Goal: Task Accomplishment & Management: Complete application form

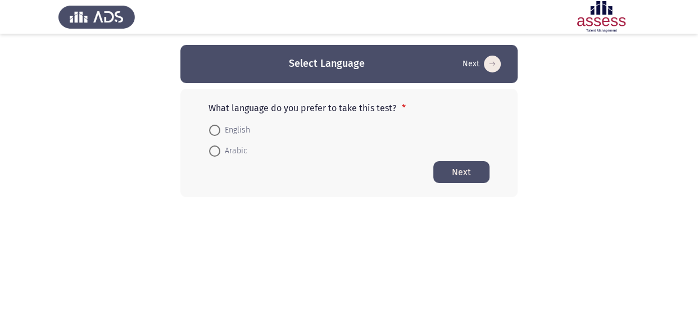
click at [238, 151] on span "Arabic" at bounding box center [233, 150] width 27 height 13
click at [220, 151] on input "Arabic" at bounding box center [214, 150] width 11 height 11
radio input "true"
click at [465, 161] on button "Next" at bounding box center [461, 172] width 56 height 22
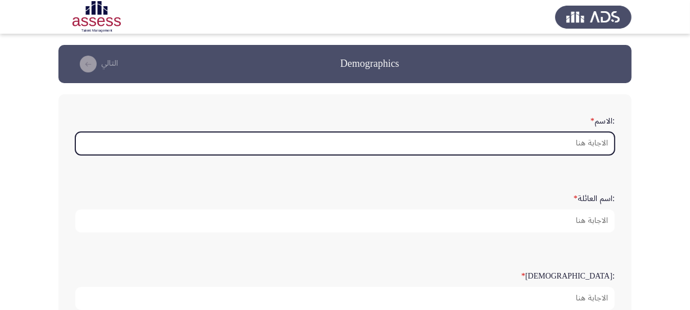
click at [557, 139] on input ":الاسم *" at bounding box center [344, 143] width 539 height 23
click at [567, 145] on input ":الاسم *" at bounding box center [344, 143] width 539 height 23
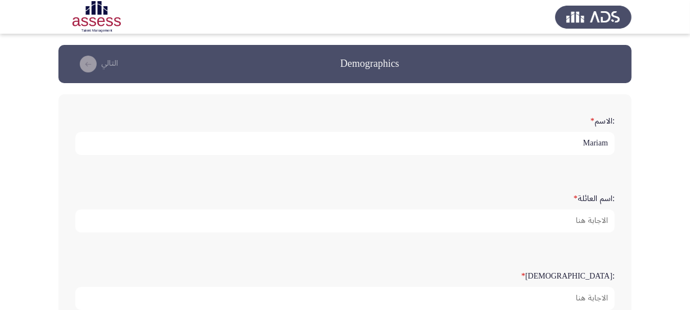
type input "Mariam"
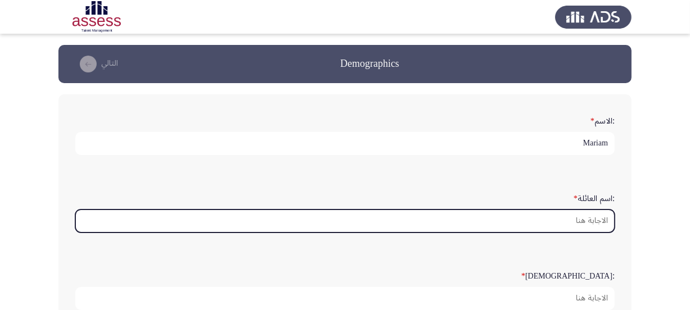
click at [569, 217] on input ":اسم العائلة *" at bounding box center [344, 221] width 539 height 23
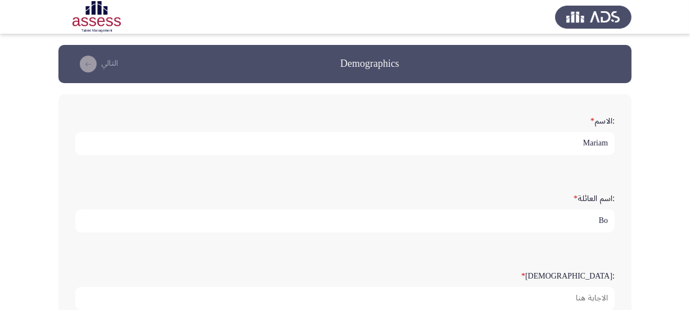
type input "B"
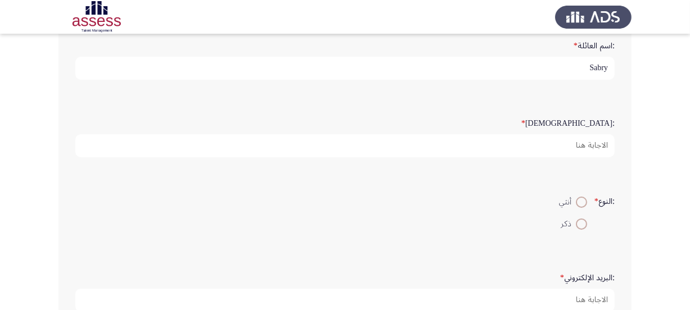
type input "Sabry"
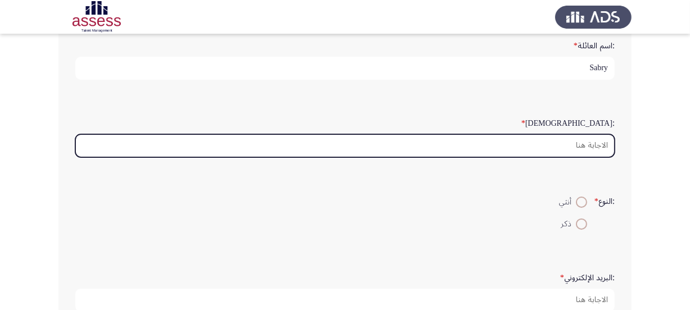
click at [573, 140] on input ":السن *" at bounding box center [344, 145] width 539 height 23
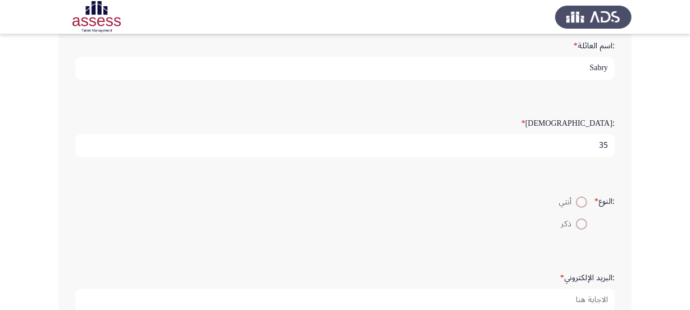
type input "35"
click at [575, 206] on label "أنثي" at bounding box center [573, 201] width 28 height 13
click at [576, 206] on input "أنثي" at bounding box center [581, 202] width 11 height 11
radio input "true"
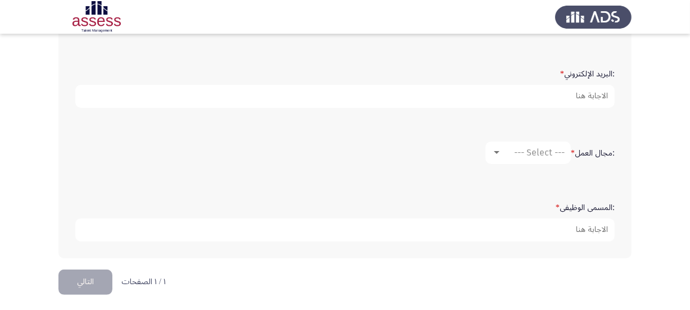
scroll to position [357, 0]
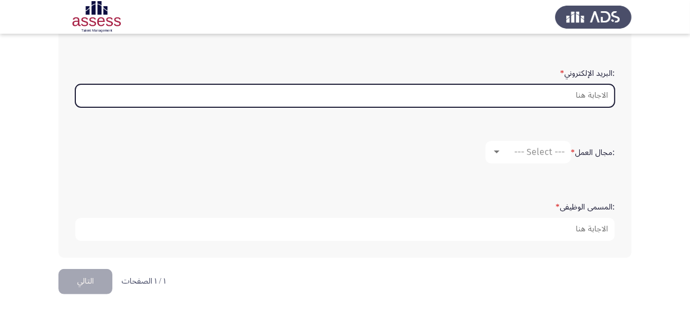
click at [594, 88] on input ":البريد الإلكتروني *" at bounding box center [344, 95] width 539 height 23
click at [593, 88] on input ":البريد الإلكتروني *" at bounding box center [344, 95] width 539 height 23
click at [561, 95] on input ":البريد الإلكتروني *" at bounding box center [344, 95] width 539 height 23
click at [602, 93] on input "mariam.sabry@rsc.com...eg" at bounding box center [344, 95] width 539 height 23
click at [598, 93] on input "mariam.sabry@rsc.com...eg" at bounding box center [344, 95] width 539 height 23
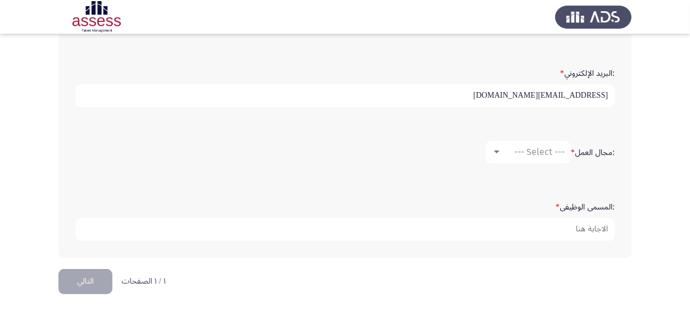
type input "mariam.sabry@rsc.com.eg"
click at [536, 151] on span "--- Select ---" at bounding box center [539, 152] width 51 height 11
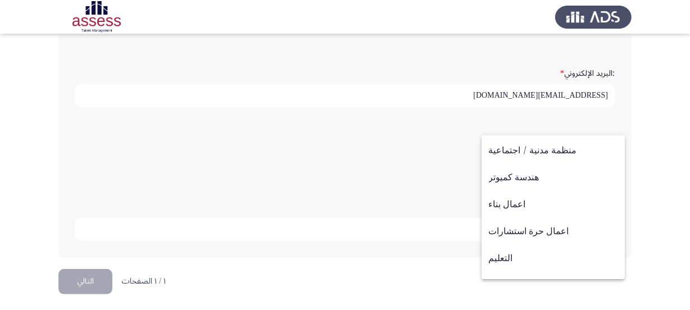
scroll to position [368, 0]
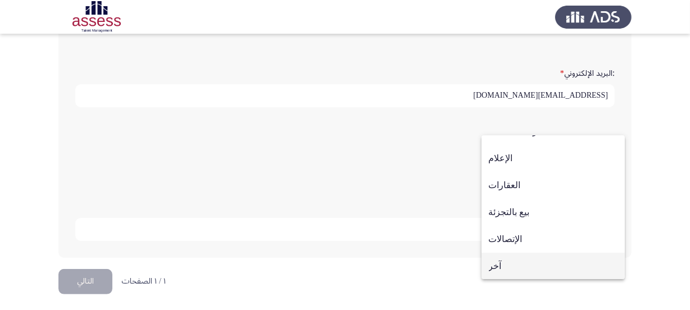
click at [516, 266] on span "آخر" at bounding box center [553, 266] width 129 height 27
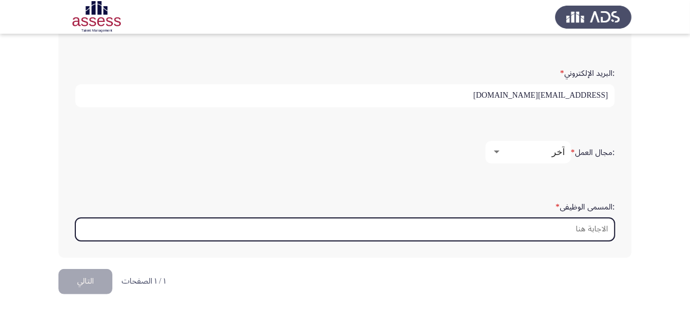
click at [552, 227] on input ":المسمى الوظيفى *" at bounding box center [344, 229] width 539 height 23
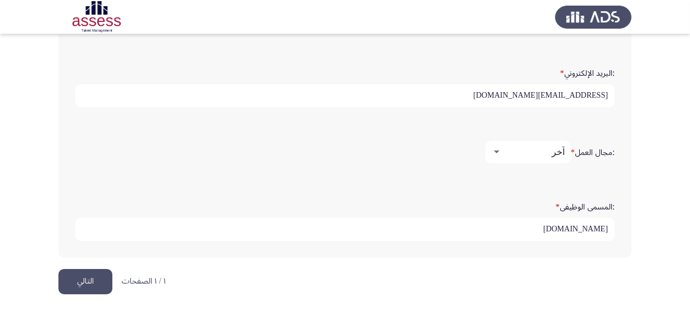
type input "SR.HR"
click at [73, 277] on button "التالي" at bounding box center [85, 281] width 54 height 25
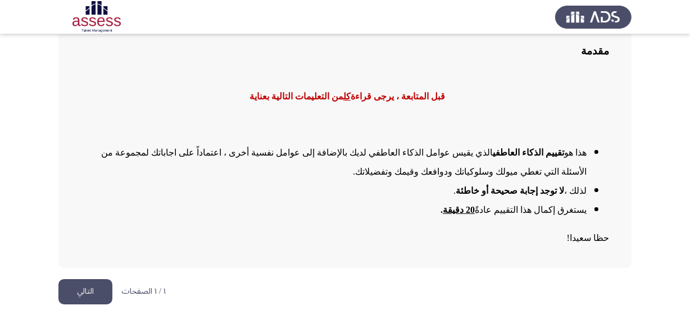
scroll to position [91, 0]
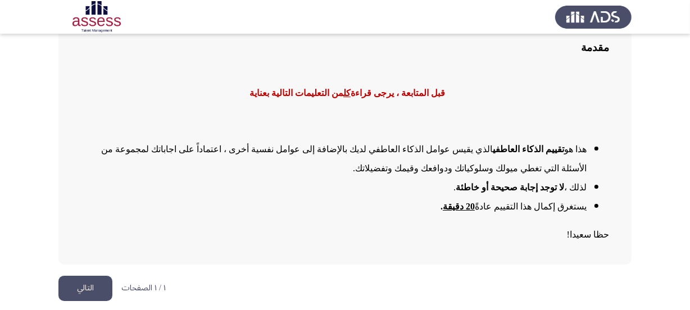
drag, startPoint x: 88, startPoint y: 285, endPoint x: 266, endPoint y: 242, distance: 183.2
click at [260, 242] on div "Emotional Intelligence Assessment التالي مقدمة قبل المتابعة ، يرجى قراءة كل من …" at bounding box center [344, 109] width 573 height 311
click at [91, 281] on button "التالي" at bounding box center [85, 288] width 54 height 25
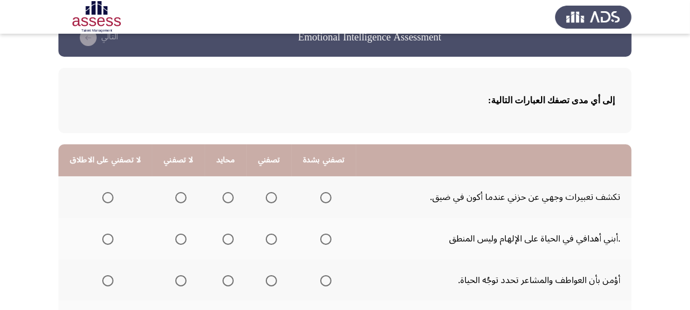
scroll to position [102, 0]
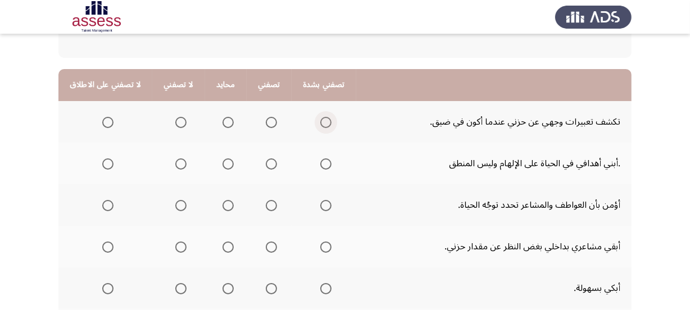
click at [320, 123] on span "Select an option" at bounding box center [325, 122] width 11 height 11
click at [320, 123] on input "Select an option" at bounding box center [325, 122] width 11 height 11
click at [261, 121] on label "Select an option" at bounding box center [269, 122] width 16 height 11
click at [266, 121] on input "Select an option" at bounding box center [271, 122] width 11 height 11
drag, startPoint x: 317, startPoint y: 163, endPoint x: 218, endPoint y: 171, distance: 99.8
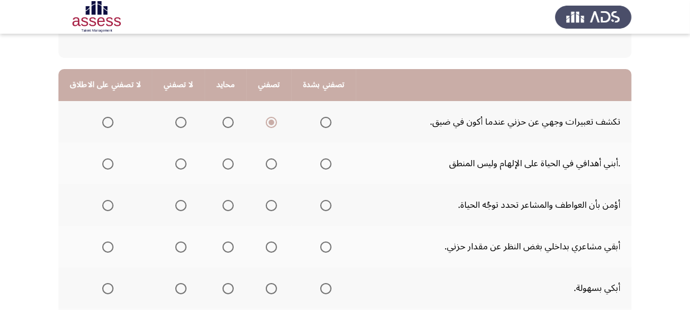
click at [218, 171] on tr ".أبني أهدافي في الحياة على الإلهام وليس المنطق" at bounding box center [344, 164] width 573 height 42
click at [104, 162] on span "Select an option" at bounding box center [107, 163] width 11 height 11
click at [104, 162] on input "Select an option" at bounding box center [107, 163] width 11 height 11
click at [226, 200] on span "Select an option" at bounding box center [227, 205] width 11 height 11
click at [226, 200] on input "Select an option" at bounding box center [227, 205] width 11 height 11
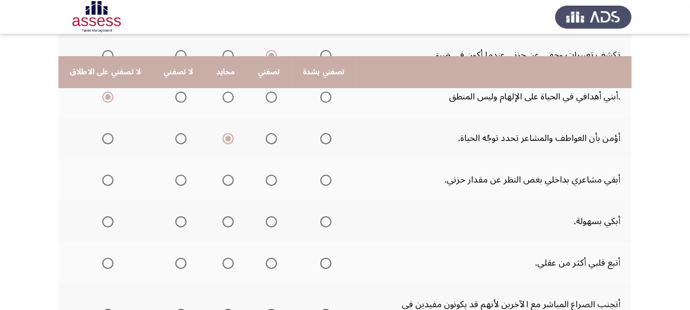
scroll to position [153, 0]
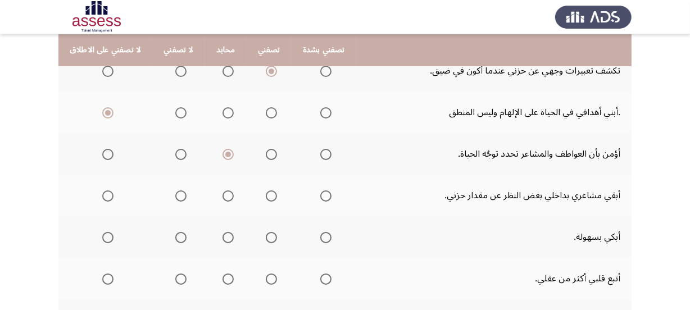
click at [267, 197] on span "Select an option" at bounding box center [271, 195] width 11 height 11
click at [267, 197] on input "Select an option" at bounding box center [271, 195] width 11 height 11
click at [321, 236] on span "Select an option" at bounding box center [325, 237] width 11 height 11
click at [321, 236] on input "Select an option" at bounding box center [325, 237] width 11 height 11
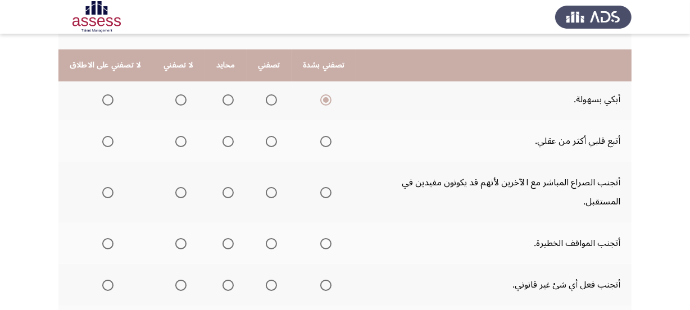
scroll to position [306, 0]
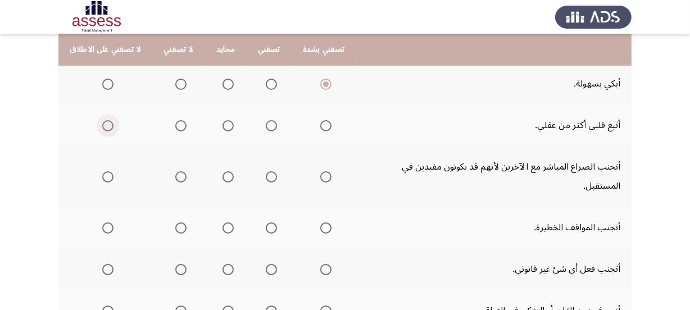
click at [102, 121] on span "Select an option" at bounding box center [107, 125] width 11 height 11
click at [102, 121] on input "Select an option" at bounding box center [107, 125] width 11 height 11
click at [176, 125] on span "Select an option" at bounding box center [180, 125] width 11 height 11
click at [176, 125] on input "Select an option" at bounding box center [180, 125] width 11 height 11
click at [320, 171] on span "Select an option" at bounding box center [325, 176] width 11 height 11
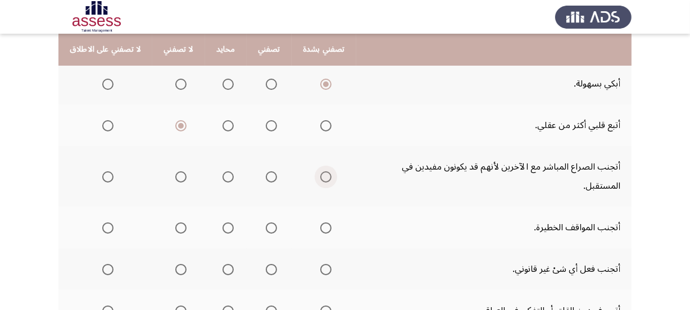
click at [320, 171] on input "Select an option" at bounding box center [325, 176] width 11 height 11
click at [325, 222] on span "Select an option" at bounding box center [325, 227] width 11 height 11
click at [325, 222] on input "Select an option" at bounding box center [325, 227] width 11 height 11
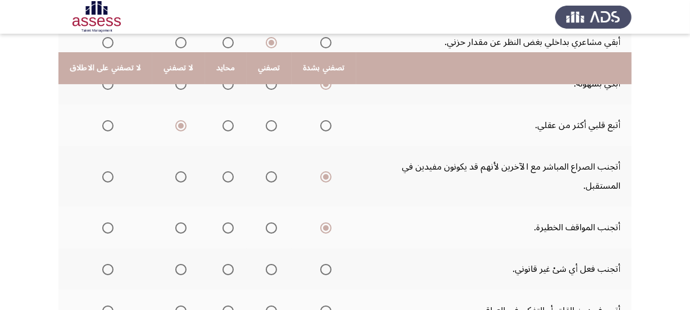
scroll to position [357, 0]
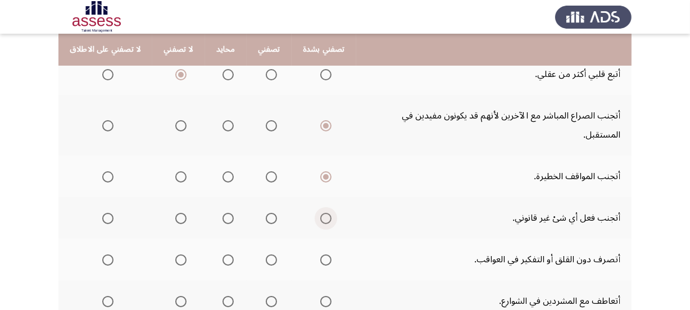
click at [321, 213] on span "Select an option" at bounding box center [325, 218] width 11 height 11
click at [321, 213] on input "Select an option" at bounding box center [325, 218] width 11 height 11
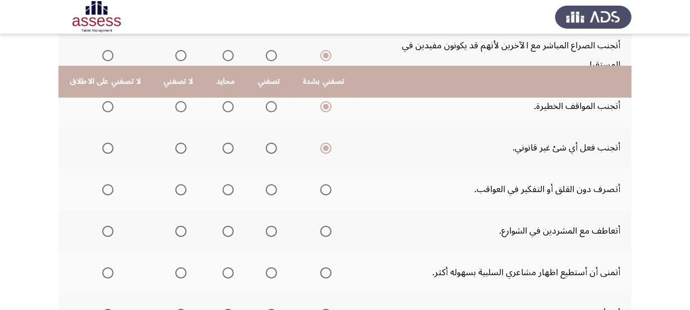
scroll to position [459, 0]
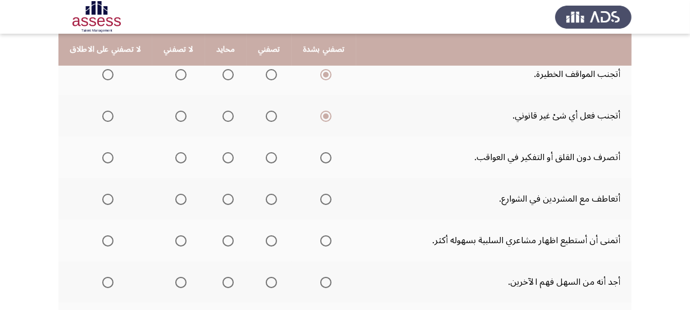
click at [180, 152] on span "Select an option" at bounding box center [180, 157] width 11 height 11
click at [180, 152] on input "Select an option" at bounding box center [180, 157] width 11 height 11
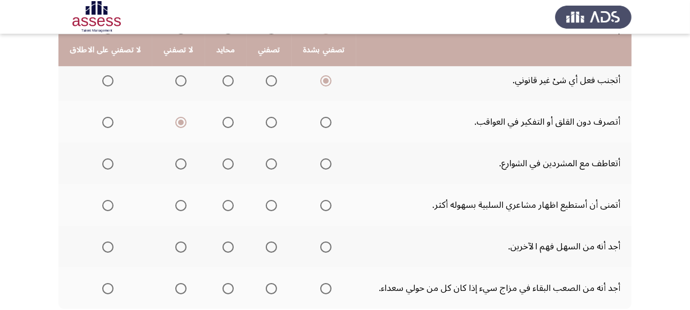
scroll to position [511, 0]
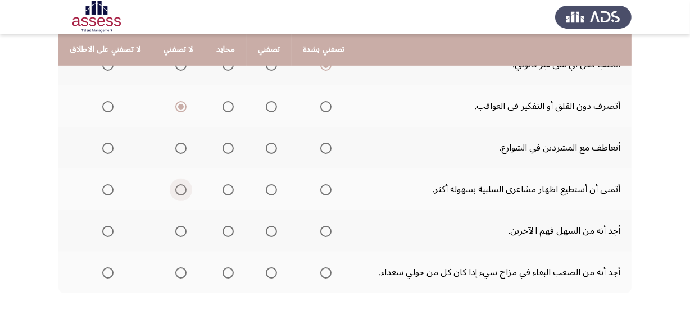
click at [175, 184] on span "Select an option" at bounding box center [180, 189] width 11 height 11
click at [175, 184] on input "Select an option" at bounding box center [180, 189] width 11 height 11
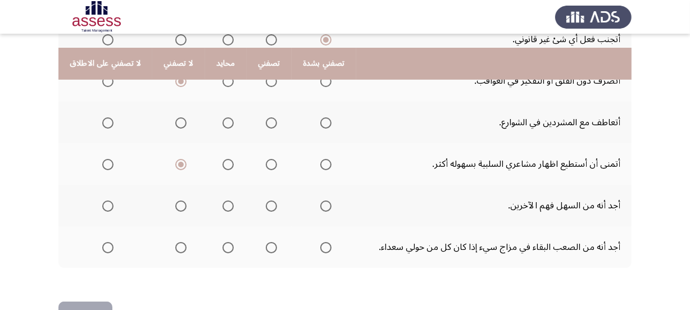
scroll to position [550, 0]
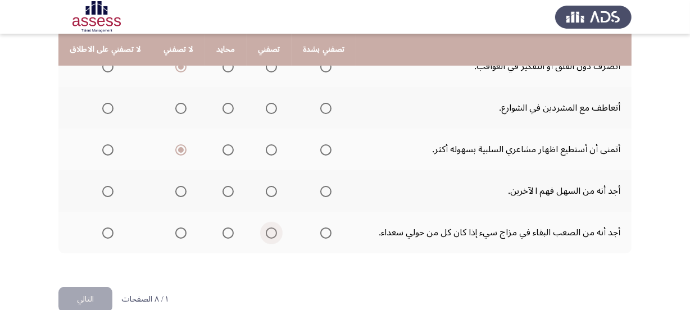
click at [261, 227] on label "Select an option" at bounding box center [269, 232] width 16 height 11
click at [266, 227] on input "Select an option" at bounding box center [271, 232] width 11 height 11
click at [101, 287] on button "التالي" at bounding box center [85, 299] width 54 height 25
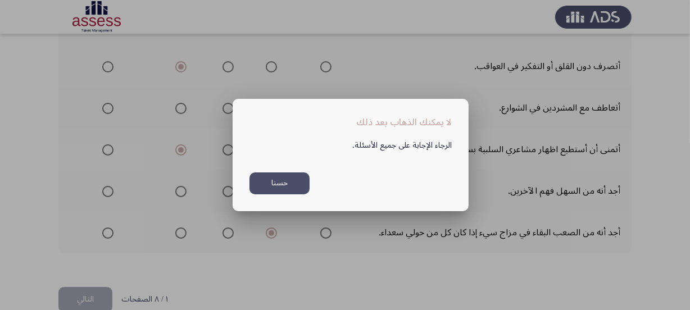
scroll to position [0, 0]
click at [283, 194] on button "حسنا" at bounding box center [279, 183] width 60 height 22
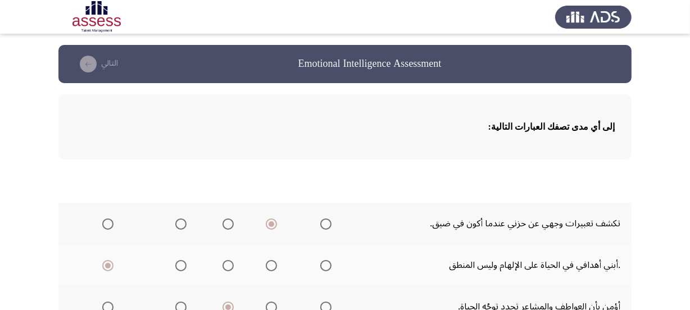
scroll to position [550, 0]
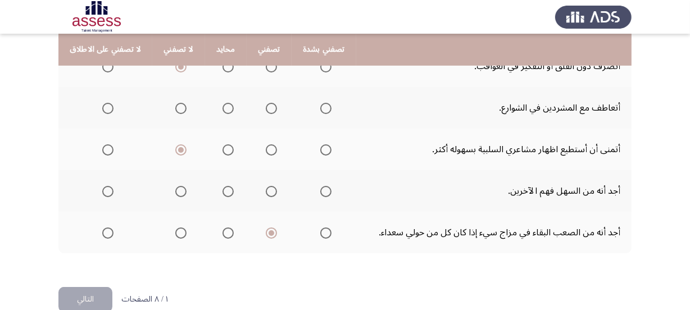
click at [320, 186] on span "Select an option" at bounding box center [325, 191] width 11 height 11
click at [320, 186] on input "Select an option" at bounding box center [325, 191] width 11 height 11
click at [84, 287] on button "التالي" at bounding box center [85, 299] width 54 height 25
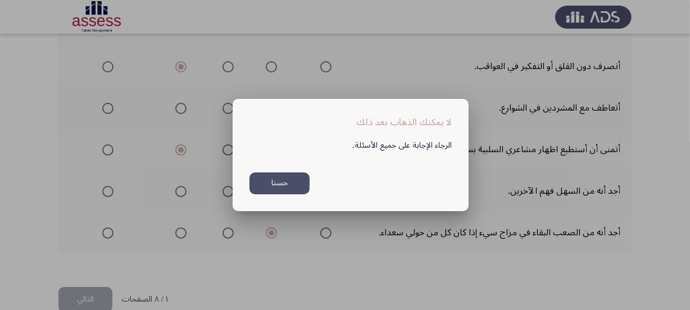
scroll to position [0, 0]
click at [281, 183] on button "حسنا" at bounding box center [279, 183] width 60 height 22
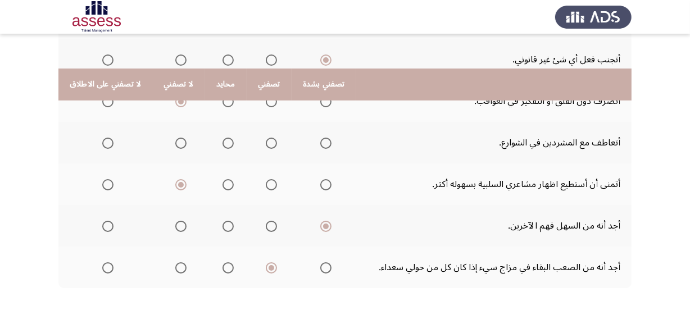
scroll to position [499, 0]
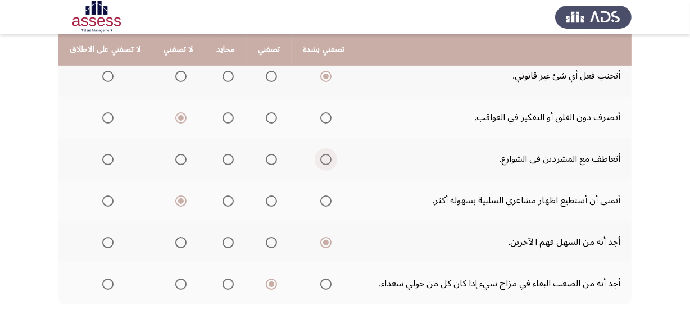
click at [322, 154] on span "Select an option" at bounding box center [325, 159] width 11 height 11
click at [322, 154] on input "Select an option" at bounding box center [325, 159] width 11 height 11
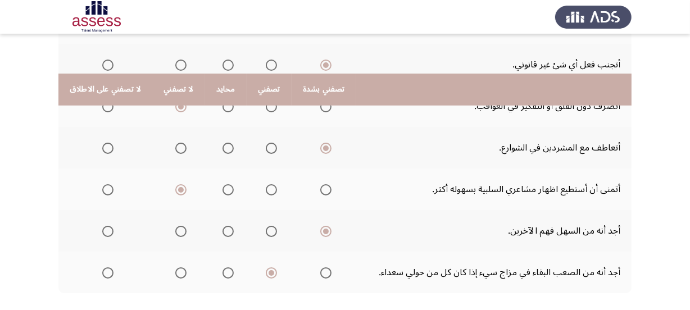
scroll to position [550, 0]
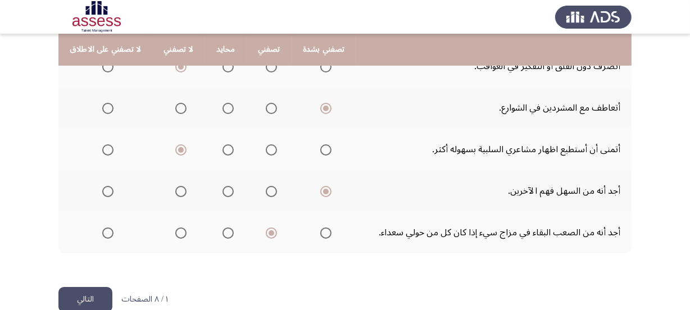
click at [87, 287] on button "التالي" at bounding box center [85, 299] width 54 height 25
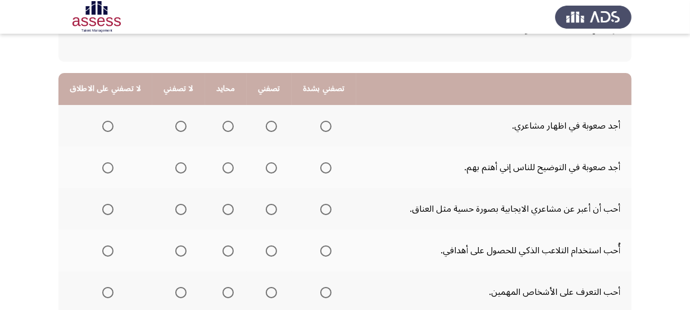
scroll to position [102, 0]
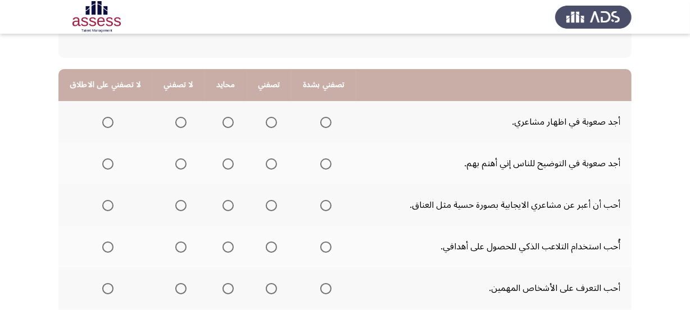
click at [268, 117] on span "Select an option" at bounding box center [271, 122] width 11 height 11
click at [268, 117] on input "Select an option" at bounding box center [271, 122] width 11 height 11
click at [179, 166] on span "Select an option" at bounding box center [180, 163] width 11 height 11
click at [179, 166] on input "Select an option" at bounding box center [180, 163] width 11 height 11
click at [102, 159] on span "Select an option" at bounding box center [107, 163] width 11 height 11
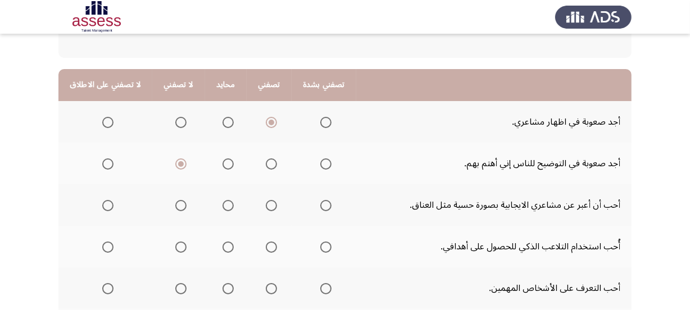
click at [102, 159] on input "Select an option" at bounding box center [107, 163] width 11 height 11
click at [181, 194] on th at bounding box center [178, 205] width 52 height 42
click at [176, 207] on span "Select an option" at bounding box center [180, 205] width 11 height 11
click at [176, 207] on input "Select an option" at bounding box center [180, 205] width 11 height 11
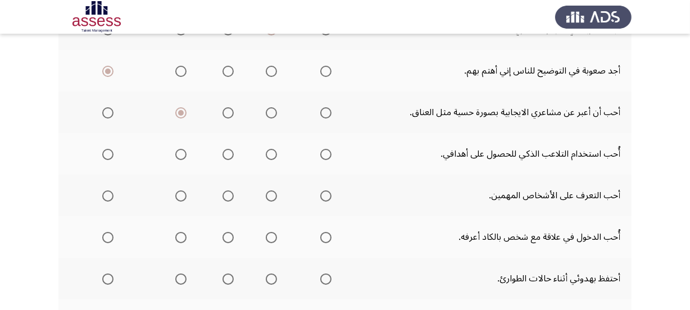
scroll to position [204, 0]
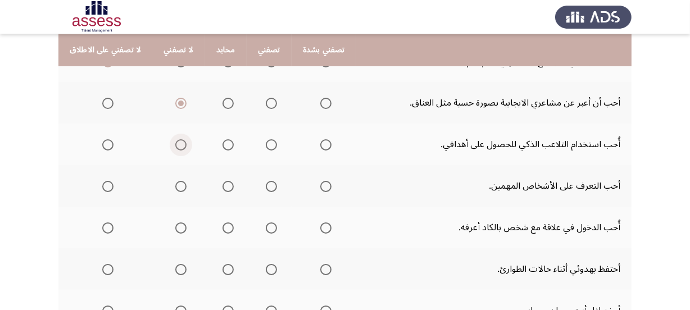
click at [175, 143] on span "Select an option" at bounding box center [180, 144] width 11 height 11
click at [175, 143] on input "Select an option" at bounding box center [180, 144] width 11 height 11
click at [102, 140] on span "Select an option" at bounding box center [107, 144] width 11 height 11
click at [102, 140] on input "Select an option" at bounding box center [107, 144] width 11 height 11
click at [224, 185] on span "Select an option" at bounding box center [227, 186] width 11 height 11
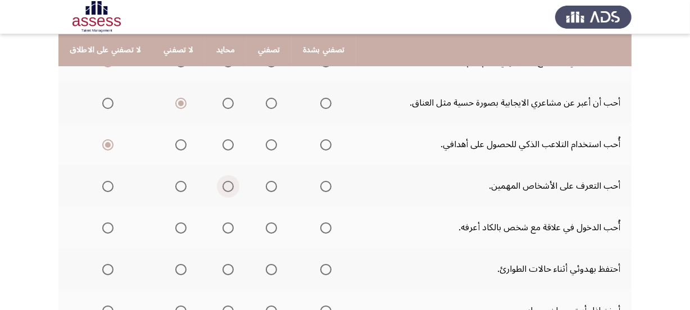
click at [224, 185] on input "Select an option" at bounding box center [227, 186] width 11 height 11
click at [178, 186] on span "Select an option" at bounding box center [180, 186] width 11 height 11
click at [178, 186] on input "Select an option" at bounding box center [180, 186] width 11 height 11
click at [223, 185] on span "Select an option" at bounding box center [227, 186] width 11 height 11
click at [223, 185] on input "Select an option" at bounding box center [227, 186] width 11 height 11
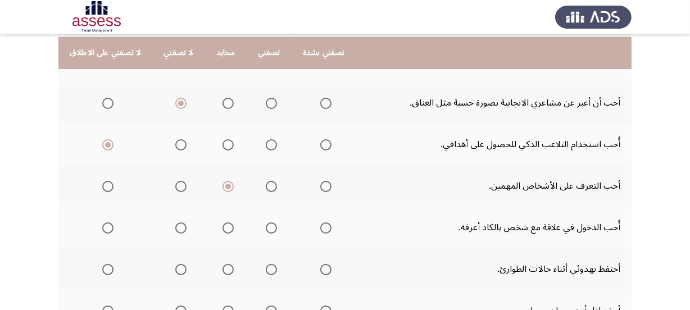
scroll to position [255, 0]
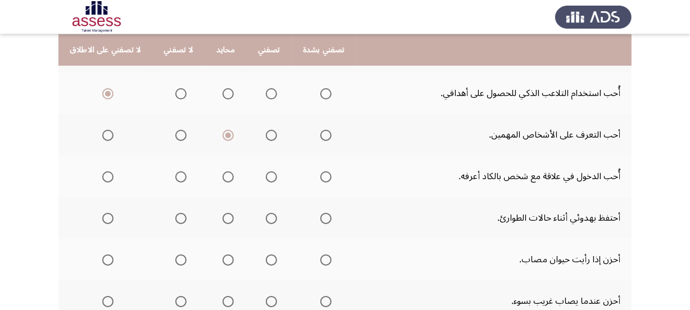
click at [110, 171] on span "Select an option" at bounding box center [107, 176] width 11 height 11
click at [110, 171] on input "Select an option" at bounding box center [107, 176] width 11 height 11
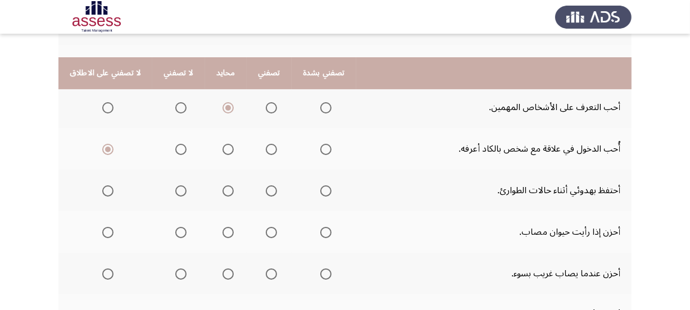
scroll to position [306, 0]
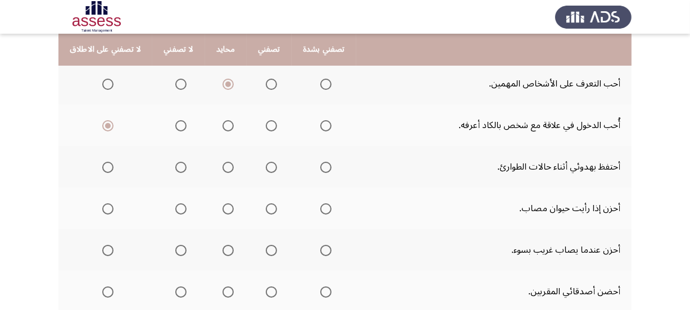
click at [326, 165] on th at bounding box center [324, 167] width 65 height 42
click at [320, 163] on span "Select an option" at bounding box center [325, 167] width 11 height 11
click at [320, 163] on input "Select an option" at bounding box center [325, 167] width 11 height 11
click at [322, 207] on span "Select an option" at bounding box center [325, 208] width 11 height 11
click at [322, 207] on input "Select an option" at bounding box center [325, 208] width 11 height 11
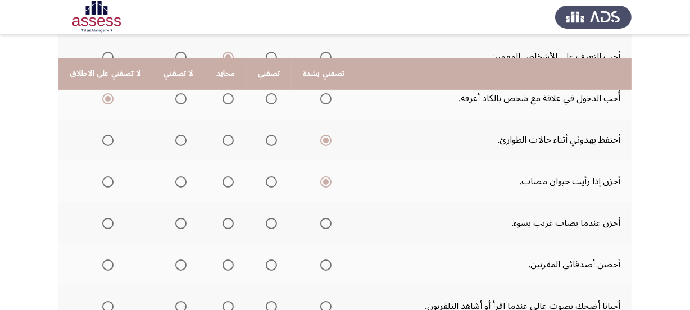
scroll to position [357, 0]
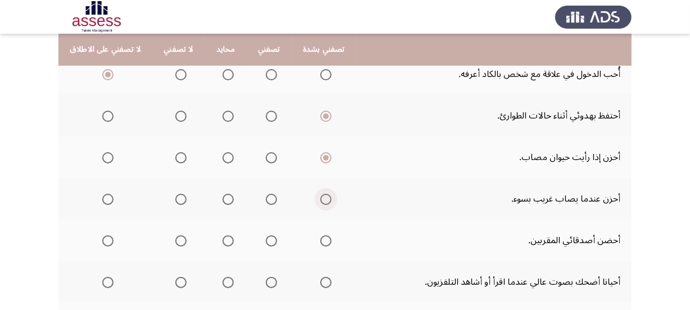
click at [320, 196] on span "Select an option" at bounding box center [325, 199] width 11 height 11
click at [320, 196] on input "Select an option" at bounding box center [325, 199] width 11 height 11
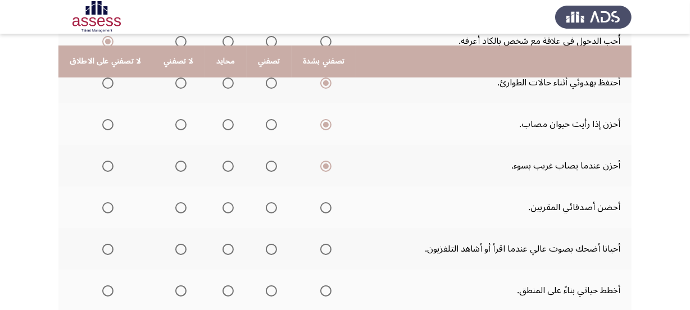
scroll to position [408, 0]
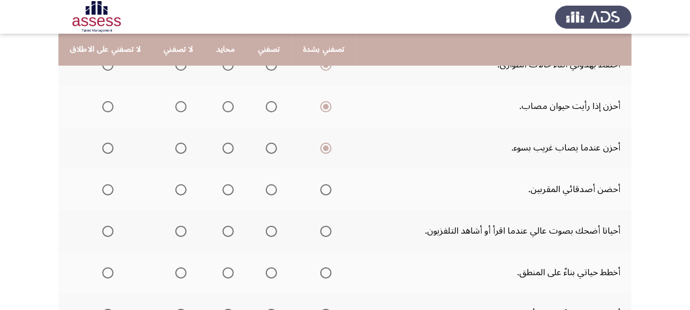
click at [325, 186] on th at bounding box center [324, 190] width 65 height 42
click at [320, 189] on span "Select an option" at bounding box center [325, 189] width 11 height 11
click at [320, 189] on input "Select an option" at bounding box center [325, 189] width 11 height 11
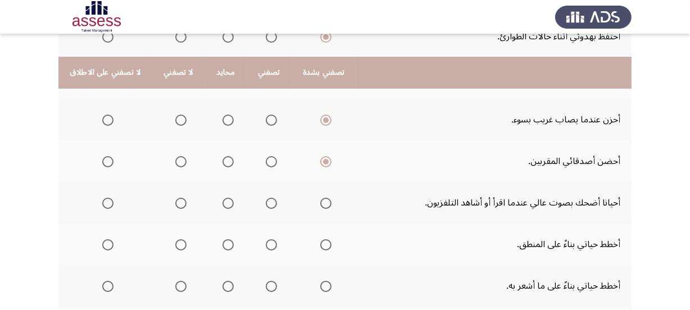
scroll to position [459, 0]
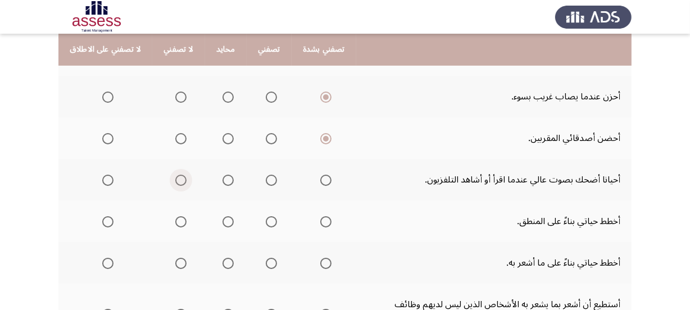
click at [181, 177] on span "Select an option" at bounding box center [180, 180] width 11 height 11
click at [181, 177] on input "Select an option" at bounding box center [180, 180] width 11 height 11
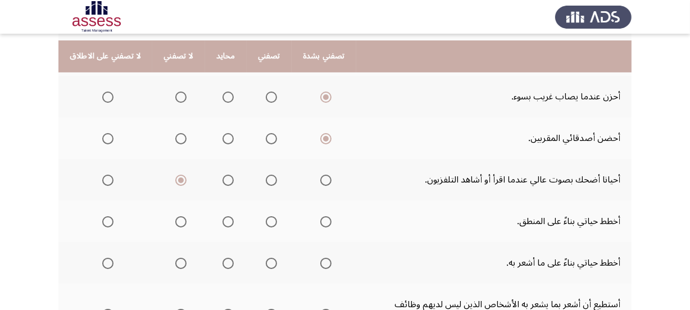
scroll to position [511, 0]
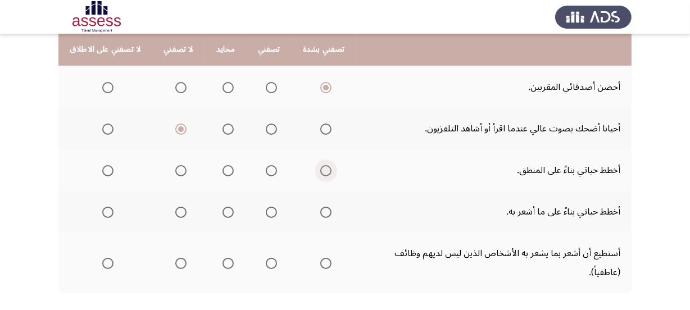
click at [322, 169] on span "Select an option" at bounding box center [325, 170] width 11 height 11
click at [322, 169] on input "Select an option" at bounding box center [325, 170] width 11 height 11
click at [180, 207] on span "Select an option" at bounding box center [180, 212] width 11 height 11
click at [180, 207] on input "Select an option" at bounding box center [180, 212] width 11 height 11
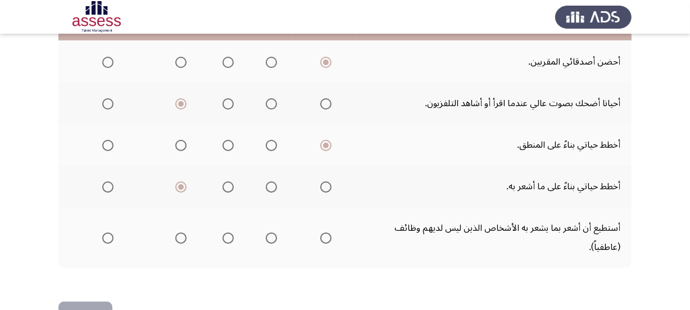
scroll to position [550, 0]
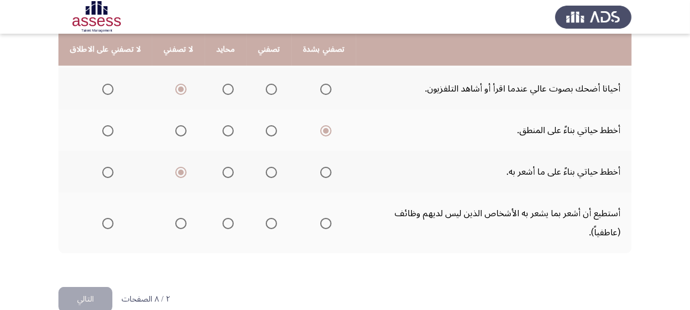
click at [321, 218] on span "Select an option" at bounding box center [325, 223] width 11 height 11
click at [321, 218] on input "Select an option" at bounding box center [325, 223] width 11 height 11
click at [88, 287] on button "التالي" at bounding box center [85, 299] width 54 height 25
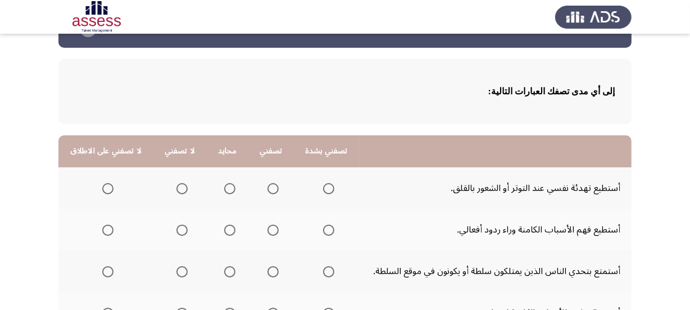
scroll to position [102, 0]
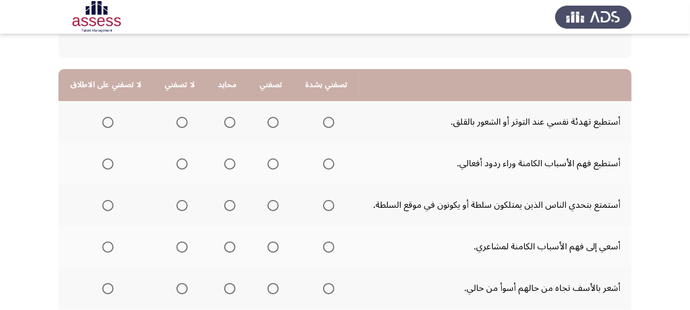
click at [327, 122] on span "Select an option" at bounding box center [328, 122] width 11 height 11
click at [327, 122] on input "Select an option" at bounding box center [328, 122] width 11 height 11
click at [330, 164] on span "Select an option" at bounding box center [328, 163] width 11 height 11
click at [330, 164] on input "Select an option" at bounding box center [328, 163] width 11 height 11
click at [107, 207] on span "Select an option" at bounding box center [107, 205] width 11 height 11
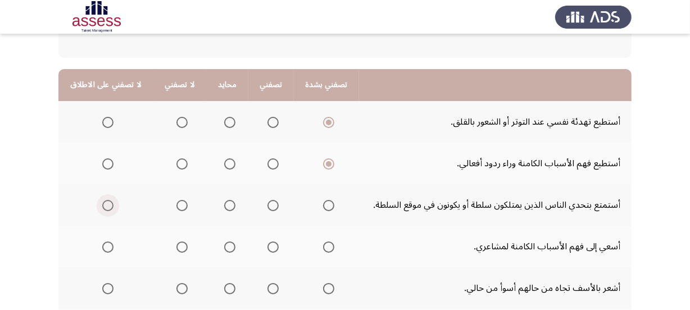
click at [107, 207] on input "Select an option" at bounding box center [107, 205] width 11 height 11
click at [318, 245] on label "Select an option" at bounding box center [326, 247] width 16 height 11
click at [323, 245] on input "Select an option" at bounding box center [328, 247] width 11 height 11
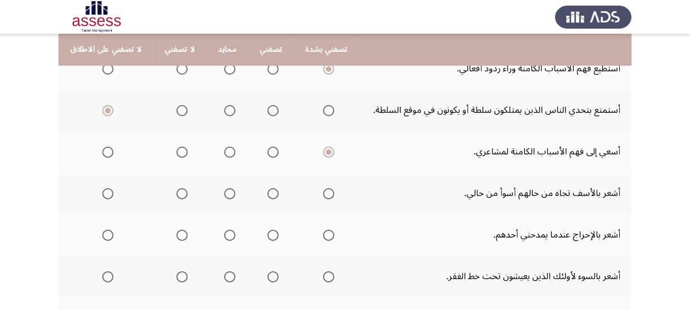
scroll to position [204, 0]
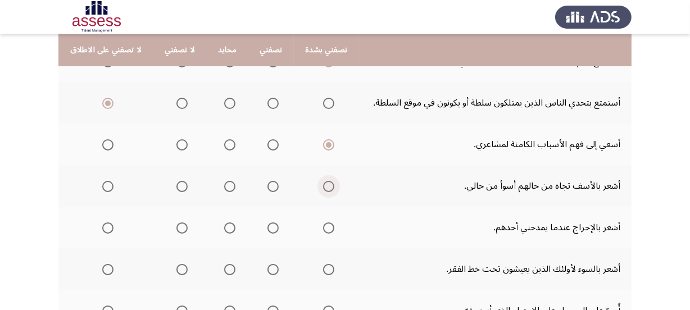
click at [326, 185] on span "Select an option" at bounding box center [328, 186] width 11 height 11
click at [326, 185] on input "Select an option" at bounding box center [328, 186] width 11 height 11
click at [176, 224] on span "Select an option" at bounding box center [181, 227] width 11 height 11
click at [176, 224] on input "Select an option" at bounding box center [181, 227] width 11 height 11
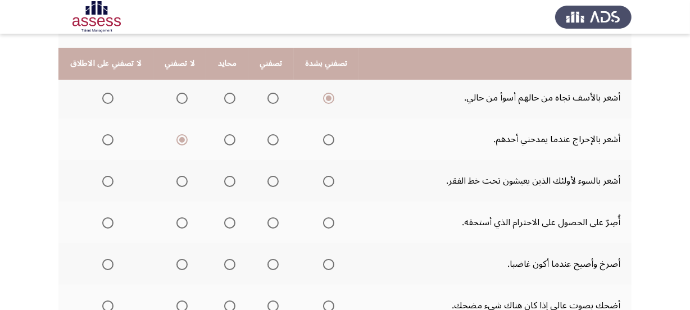
scroll to position [306, 0]
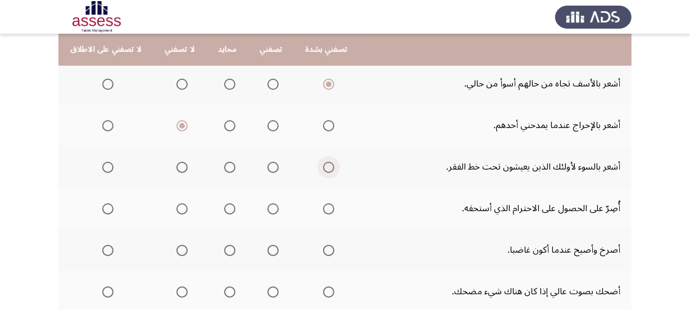
click at [323, 166] on span "Select an option" at bounding box center [328, 167] width 11 height 11
click at [323, 166] on input "Select an option" at bounding box center [328, 167] width 11 height 11
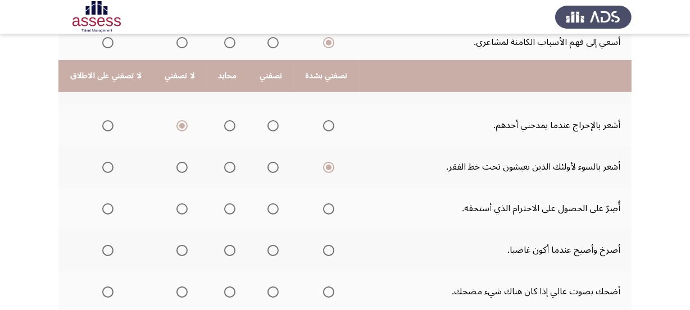
scroll to position [357, 0]
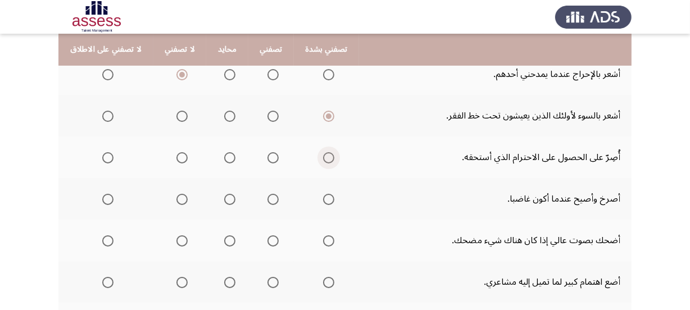
click at [329, 158] on span "Select an option" at bounding box center [329, 158] width 0 height 0
click at [324, 155] on input "Select an option" at bounding box center [328, 157] width 11 height 11
drag, startPoint x: 119, startPoint y: 197, endPoint x: 106, endPoint y: 197, distance: 12.4
click at [118, 197] on th at bounding box center [105, 199] width 95 height 42
click at [105, 197] on span "Select an option" at bounding box center [107, 199] width 11 height 11
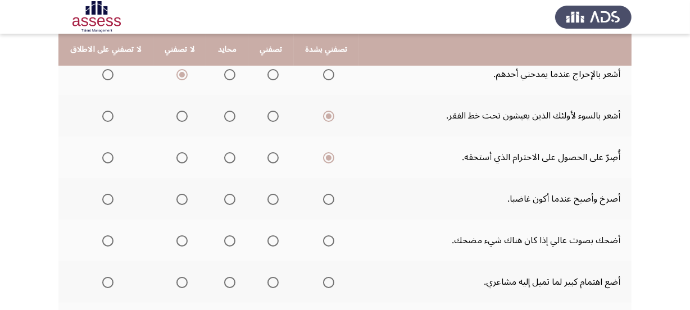
click at [105, 197] on input "Select an option" at bounding box center [107, 199] width 11 height 11
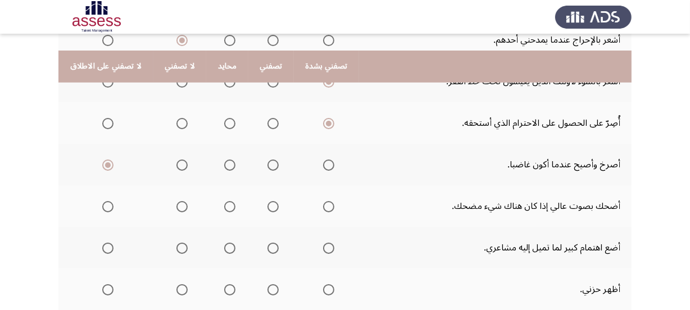
scroll to position [408, 0]
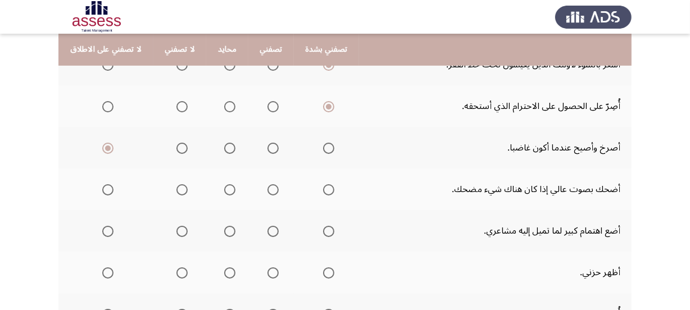
click at [179, 186] on span "Select an option" at bounding box center [181, 189] width 11 height 11
click at [179, 186] on input "Select an option" at bounding box center [181, 189] width 11 height 11
click at [224, 190] on span "Select an option" at bounding box center [229, 189] width 11 height 11
click at [224, 190] on input "Select an option" at bounding box center [229, 189] width 11 height 11
click at [318, 234] on label "Select an option" at bounding box center [326, 231] width 16 height 11
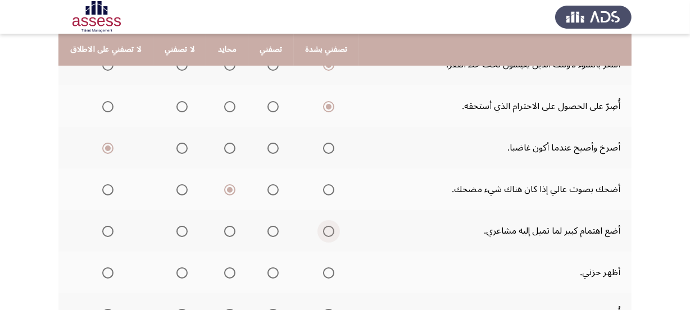
click at [323, 234] on input "Select an option" at bounding box center [328, 231] width 11 height 11
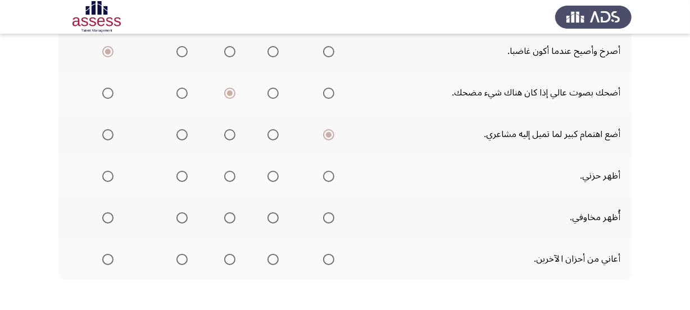
scroll to position [511, 0]
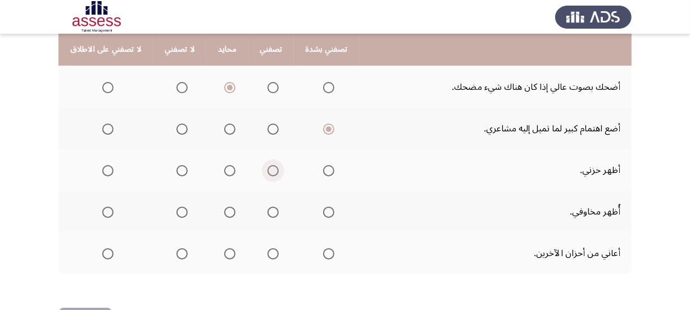
click at [267, 169] on span "Select an option" at bounding box center [272, 170] width 11 height 11
click at [267, 169] on input "Select an option" at bounding box center [272, 170] width 11 height 11
click at [226, 208] on span "Select an option" at bounding box center [229, 212] width 11 height 11
click at [226, 208] on input "Select an option" at bounding box center [229, 212] width 11 height 11
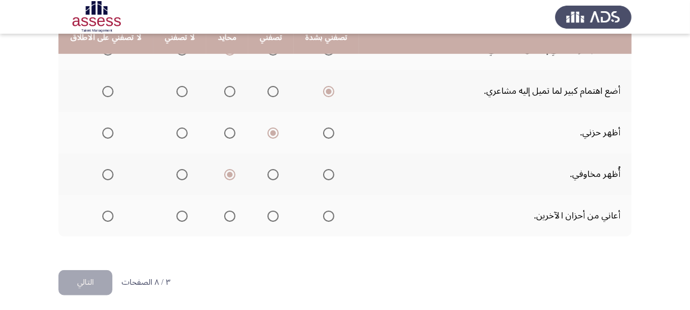
scroll to position [550, 0]
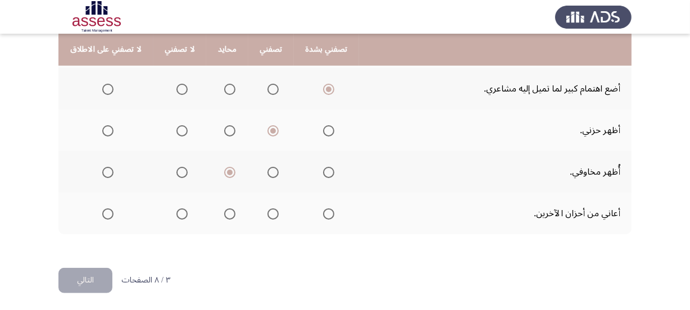
click at [329, 214] on span "Select an option" at bounding box center [329, 214] width 0 height 0
click at [325, 211] on input "Select an option" at bounding box center [328, 213] width 11 height 11
click at [71, 281] on button "التالي" at bounding box center [85, 280] width 54 height 25
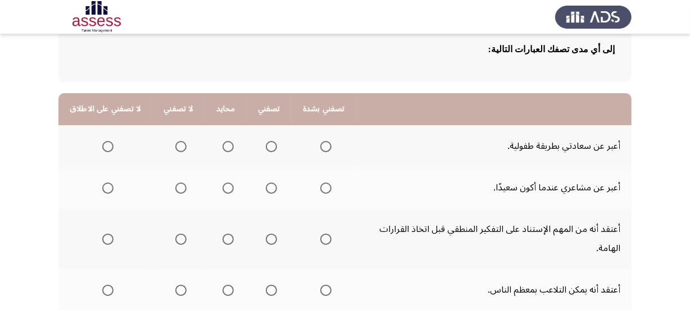
scroll to position [102, 0]
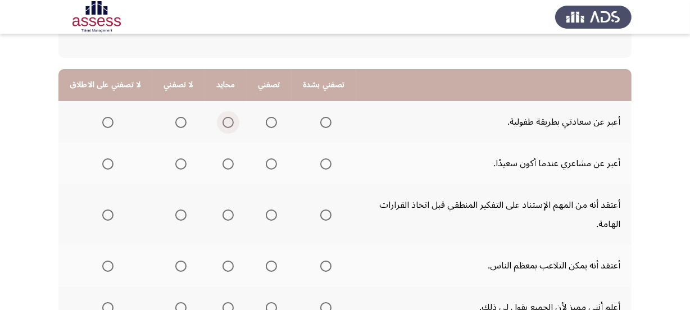
click at [222, 117] on span "Select an option" at bounding box center [227, 122] width 11 height 11
click at [222, 117] on input "Select an option" at bounding box center [227, 122] width 11 height 11
click at [224, 163] on span "Select an option" at bounding box center [227, 163] width 11 height 11
click at [224, 163] on input "Select an option" at bounding box center [227, 163] width 11 height 11
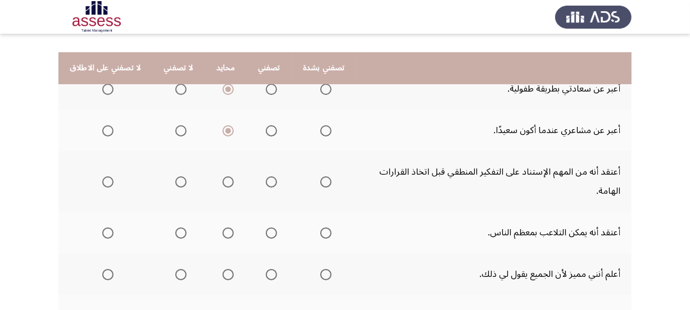
scroll to position [153, 0]
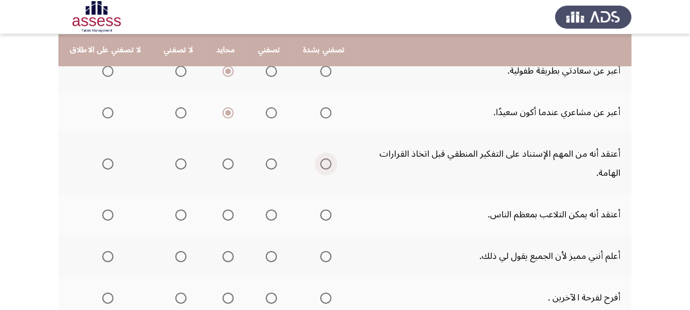
click at [320, 167] on span "Select an option" at bounding box center [325, 163] width 11 height 11
click at [320, 167] on input "Select an option" at bounding box center [325, 163] width 11 height 11
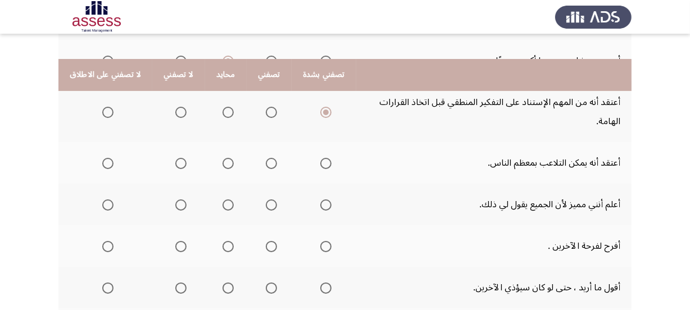
scroll to position [255, 0]
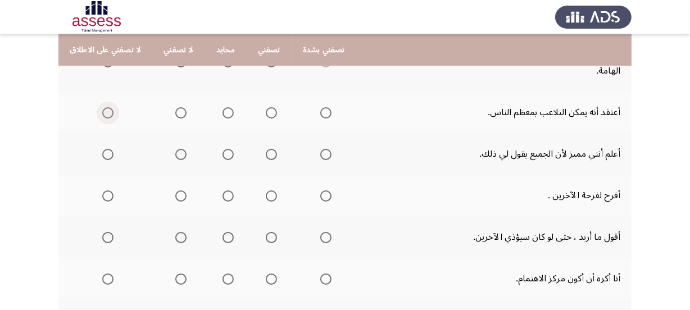
click at [107, 112] on span "Select an option" at bounding box center [107, 112] width 11 height 11
click at [107, 112] on input "Select an option" at bounding box center [107, 112] width 11 height 11
click at [222, 154] on span "Select an option" at bounding box center [227, 154] width 11 height 11
click at [222, 154] on input "Select an option" at bounding box center [227, 154] width 11 height 11
click at [320, 191] on span "Select an option" at bounding box center [325, 195] width 11 height 11
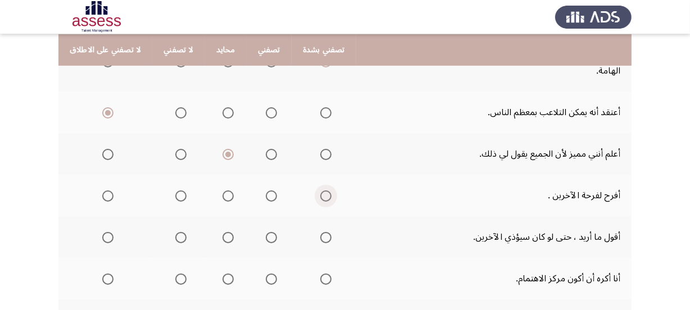
click at [320, 191] on input "Select an option" at bounding box center [325, 195] width 11 height 11
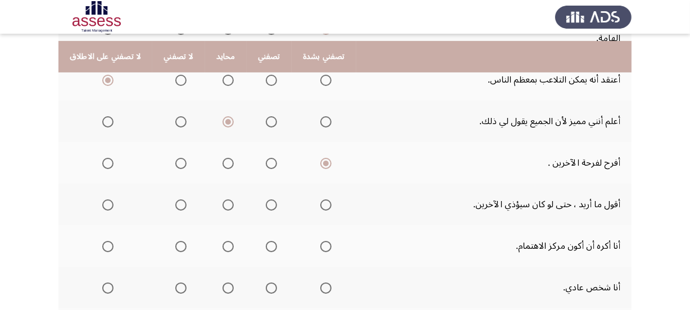
scroll to position [306, 0]
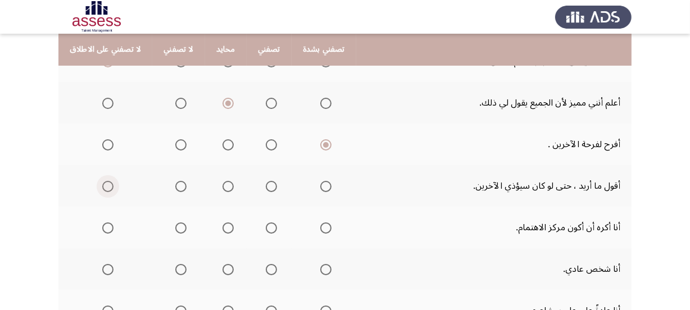
click at [112, 183] on th at bounding box center [105, 186] width 94 height 42
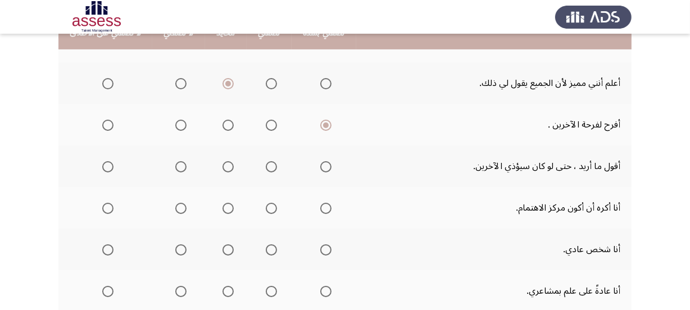
scroll to position [357, 0]
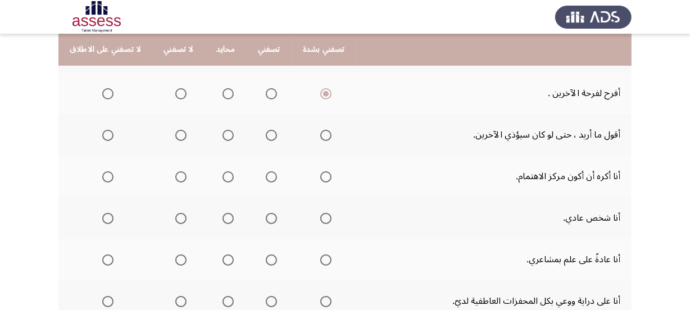
click at [222, 176] on span "Select an option" at bounding box center [227, 176] width 11 height 11
click at [222, 176] on input "Select an option" at bounding box center [227, 176] width 11 height 11
click at [320, 174] on span "Select an option" at bounding box center [325, 176] width 11 height 11
click at [320, 174] on input "Select an option" at bounding box center [325, 176] width 11 height 11
click at [108, 171] on span "Select an option" at bounding box center [107, 176] width 11 height 11
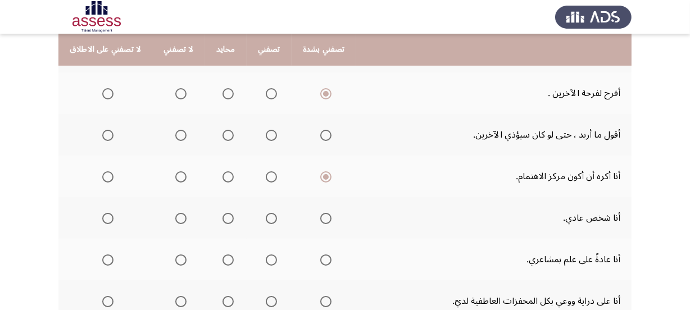
click at [108, 171] on input "Select an option" at bounding box center [107, 176] width 11 height 11
click at [175, 171] on span "Select an option" at bounding box center [180, 176] width 11 height 11
click at [175, 171] on input "Select an option" at bounding box center [180, 176] width 11 height 11
click at [223, 217] on span "Select an option" at bounding box center [227, 218] width 11 height 11
click at [223, 217] on input "Select an option" at bounding box center [227, 218] width 11 height 11
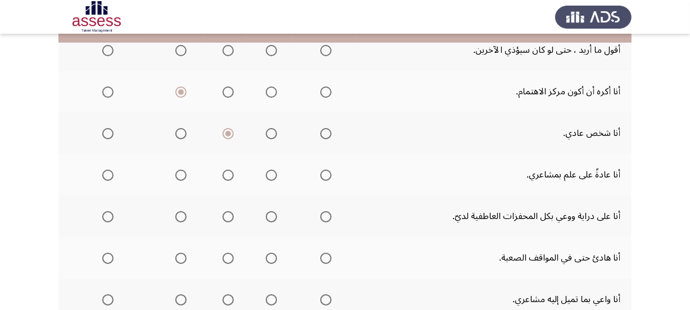
scroll to position [459, 0]
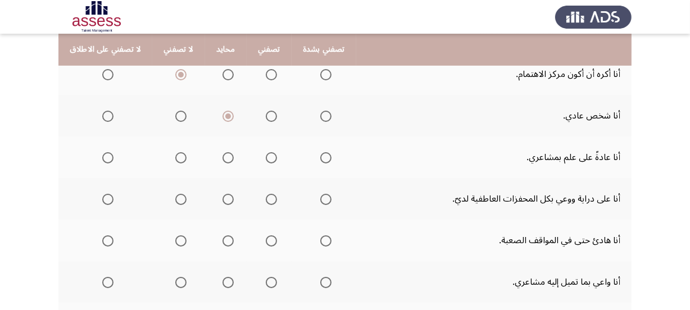
click at [177, 116] on span "Select an option" at bounding box center [180, 116] width 11 height 11
click at [177, 116] on input "Select an option" at bounding box center [180, 116] width 11 height 11
click at [326, 158] on span "Select an option" at bounding box center [326, 158] width 0 height 0
click at [320, 155] on input "Select an option" at bounding box center [325, 157] width 11 height 11
click at [320, 202] on span "Select an option" at bounding box center [325, 199] width 11 height 11
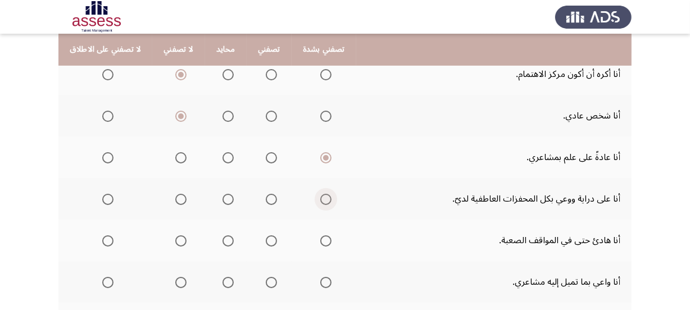
click at [320, 202] on input "Select an option" at bounding box center [325, 199] width 11 height 11
click at [322, 239] on span "Select an option" at bounding box center [325, 240] width 11 height 11
click at [322, 239] on input "Select an option" at bounding box center [325, 240] width 11 height 11
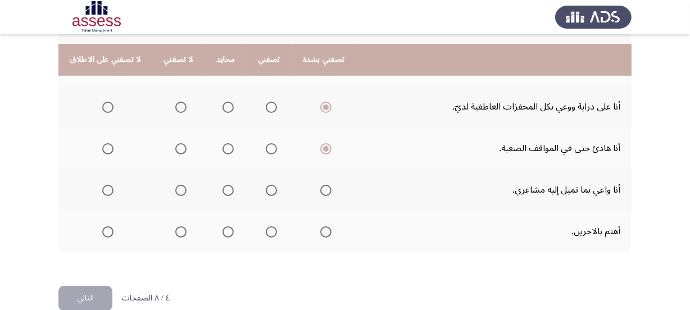
scroll to position [562, 0]
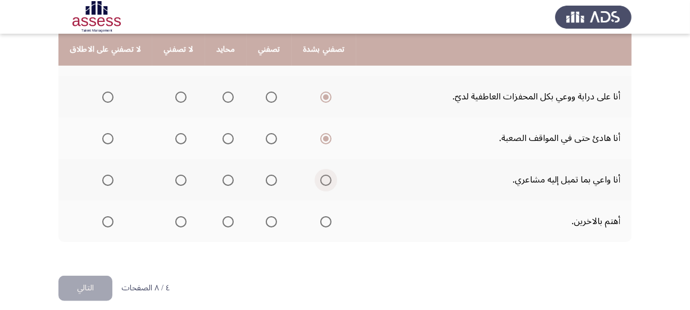
click at [320, 178] on span "Select an option" at bounding box center [325, 180] width 11 height 11
click at [320, 178] on input "Select an option" at bounding box center [325, 180] width 11 height 11
click at [320, 220] on span "Select an option" at bounding box center [325, 221] width 11 height 11
click at [320, 220] on input "Select an option" at bounding box center [325, 221] width 11 height 11
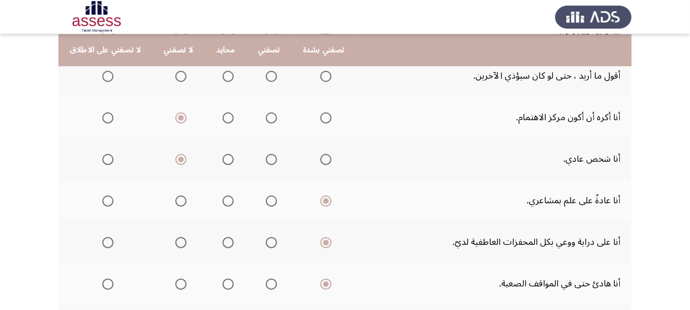
scroll to position [408, 0]
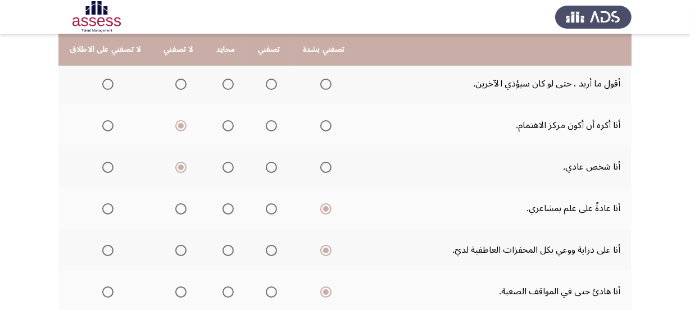
click at [106, 85] on span "Select an option" at bounding box center [107, 84] width 11 height 11
click at [106, 85] on input "Select an option" at bounding box center [107, 84] width 11 height 11
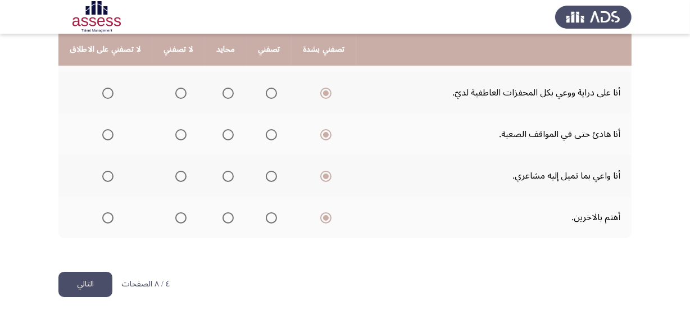
scroll to position [569, 0]
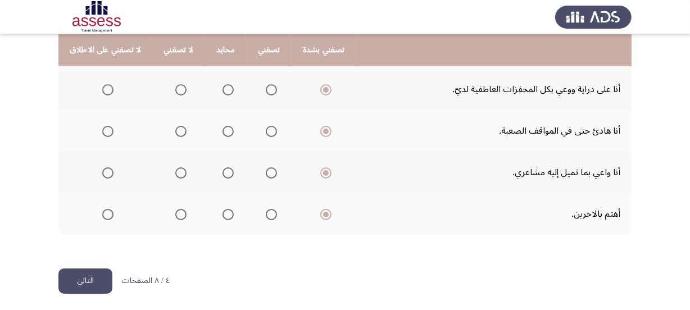
click at [101, 272] on button "التالي" at bounding box center [85, 280] width 54 height 25
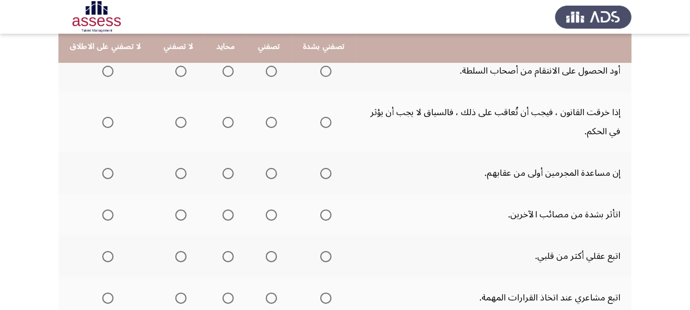
scroll to position [102, 0]
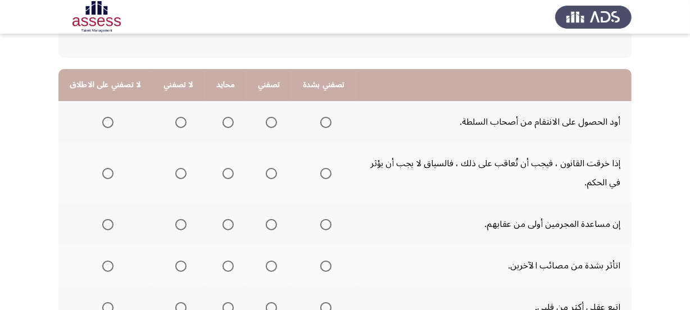
click at [102, 122] on span "Select an option" at bounding box center [107, 122] width 11 height 11
click at [102, 122] on input "Select an option" at bounding box center [107, 122] width 11 height 11
click at [181, 173] on span "Select an option" at bounding box center [180, 173] width 11 height 11
click at [181, 173] on input "Select an option" at bounding box center [180, 173] width 11 height 11
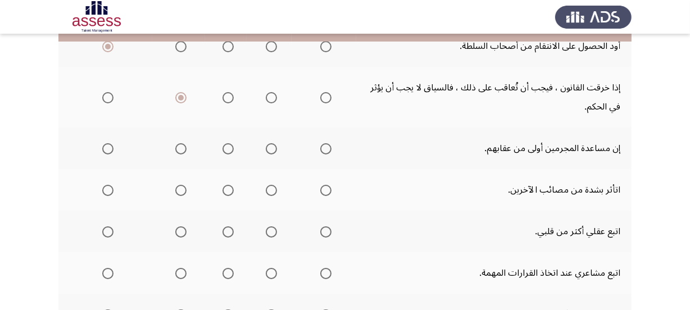
scroll to position [153, 0]
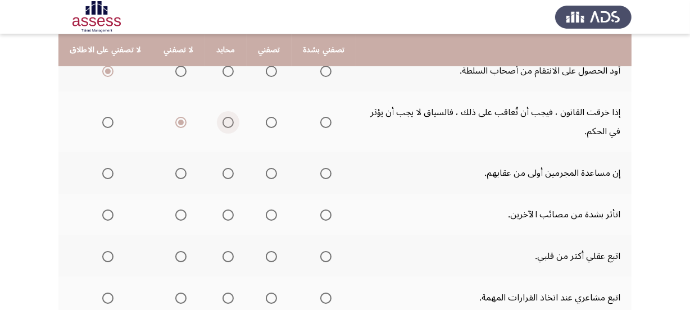
click at [222, 122] on span "Select an option" at bounding box center [227, 122] width 11 height 11
click at [222, 122] on input "Select an option" at bounding box center [227, 122] width 11 height 11
click at [103, 173] on span "Select an option" at bounding box center [107, 173] width 11 height 11
click at [103, 173] on input "Select an option" at bounding box center [107, 173] width 11 height 11
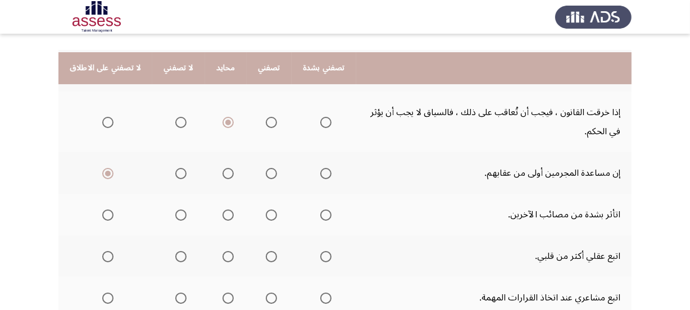
scroll to position [204, 0]
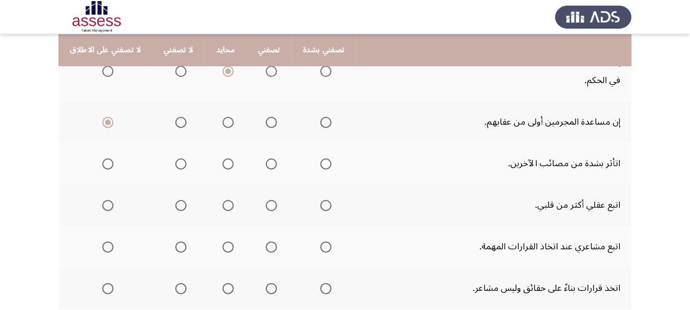
click at [320, 160] on span "Select an option" at bounding box center [325, 163] width 11 height 11
click at [320, 160] on input "Select an option" at bounding box center [325, 163] width 11 height 11
click at [320, 204] on span "Select an option" at bounding box center [325, 205] width 11 height 11
click at [320, 204] on input "Select an option" at bounding box center [325, 205] width 11 height 11
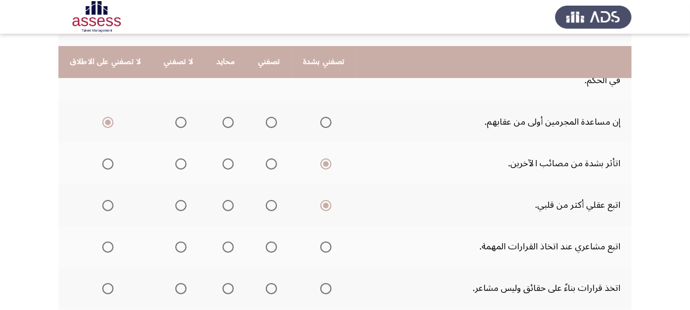
scroll to position [255, 0]
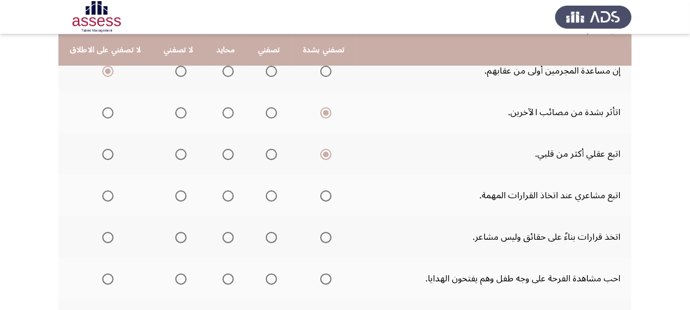
click at [175, 198] on span "Select an option" at bounding box center [180, 195] width 11 height 11
click at [175, 198] on input "Select an option" at bounding box center [180, 195] width 11 height 11
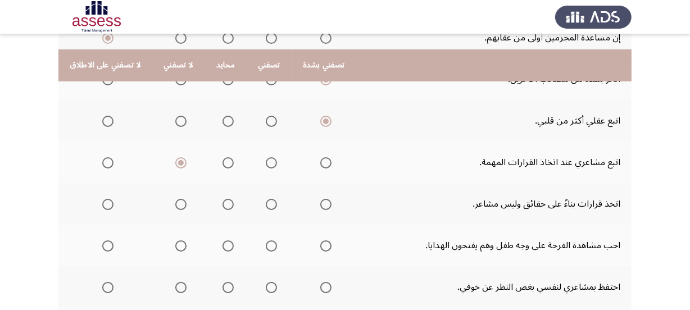
scroll to position [306, 0]
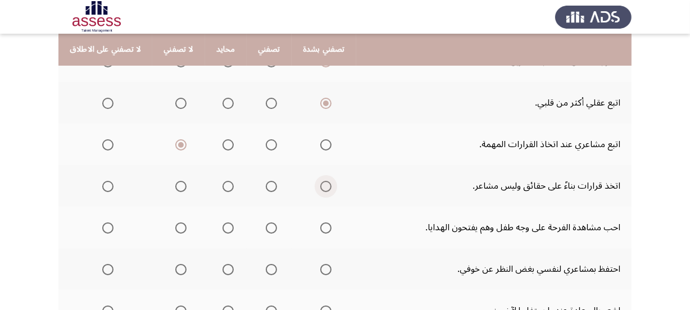
click at [322, 187] on span "Select an option" at bounding box center [325, 186] width 11 height 11
click at [322, 187] on input "Select an option" at bounding box center [325, 186] width 11 height 11
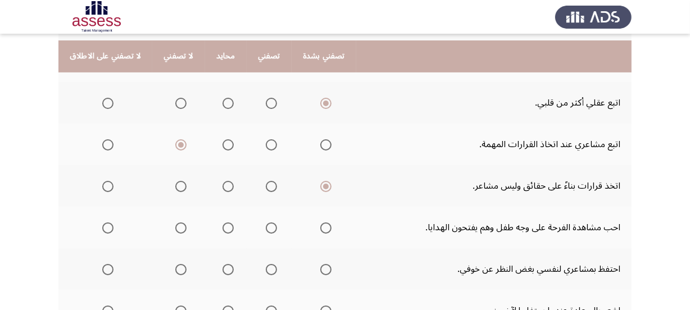
scroll to position [357, 0]
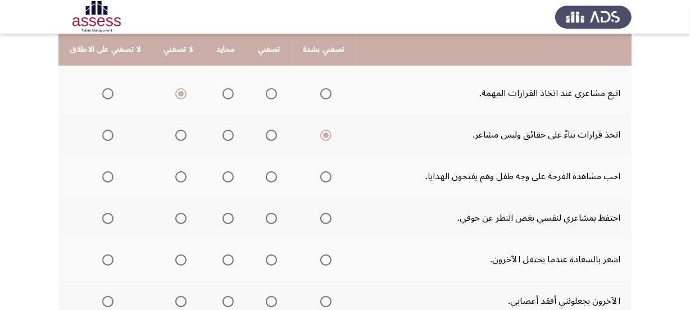
click at [324, 176] on span "Select an option" at bounding box center [325, 176] width 11 height 11
click at [324, 176] on input "Select an option" at bounding box center [325, 176] width 11 height 11
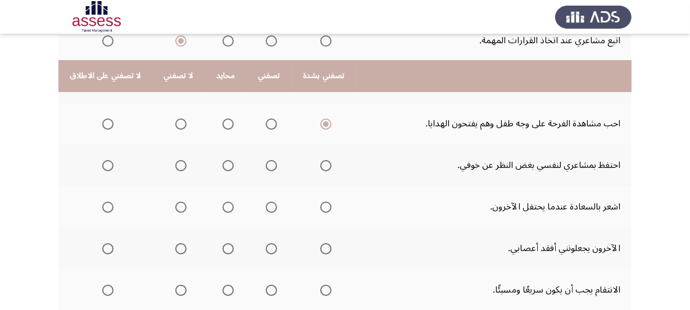
scroll to position [459, 0]
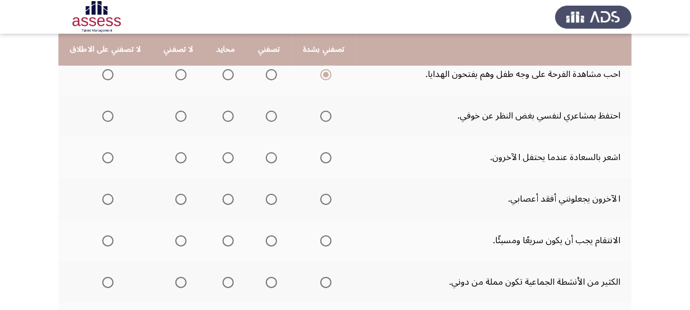
click at [320, 114] on span "Select an option" at bounding box center [325, 116] width 11 height 11
click at [320, 114] on input "Select an option" at bounding box center [325, 116] width 11 height 11
click at [320, 161] on mat-radio-group "Select an option" at bounding box center [324, 157] width 16 height 19
click at [320, 156] on span "Select an option" at bounding box center [325, 157] width 11 height 11
click at [320, 156] on input "Select an option" at bounding box center [325, 157] width 11 height 11
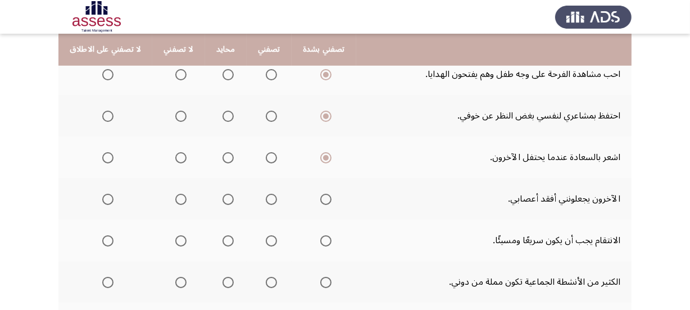
click at [103, 197] on span "Select an option" at bounding box center [107, 199] width 11 height 11
click at [103, 197] on input "Select an option" at bounding box center [107, 199] width 11 height 11
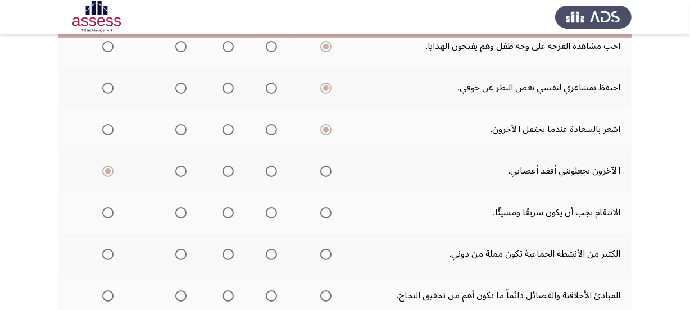
scroll to position [511, 0]
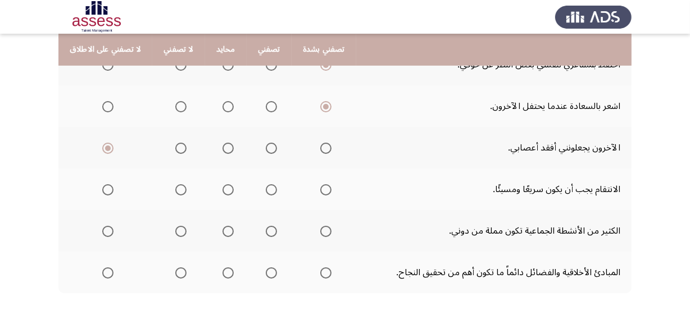
click at [104, 184] on span "Select an option" at bounding box center [107, 189] width 11 height 11
click at [104, 184] on input "Select an option" at bounding box center [107, 189] width 11 height 11
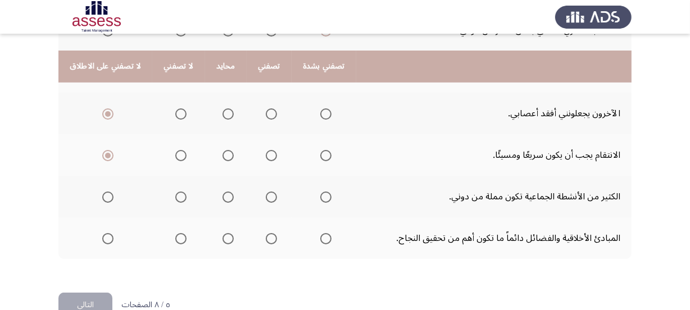
scroll to position [562, 0]
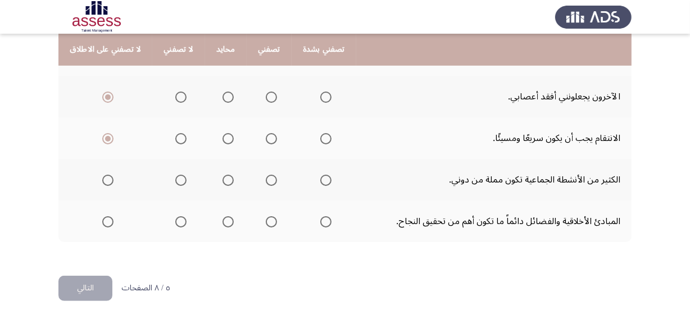
click at [102, 180] on span "Select an option" at bounding box center [107, 180] width 11 height 11
click at [102, 180] on input "Select an option" at bounding box center [107, 180] width 11 height 11
click at [322, 220] on span "Select an option" at bounding box center [325, 221] width 11 height 11
click at [322, 220] on input "Select an option" at bounding box center [325, 221] width 11 height 11
click at [86, 276] on button "التالي" at bounding box center [85, 288] width 54 height 25
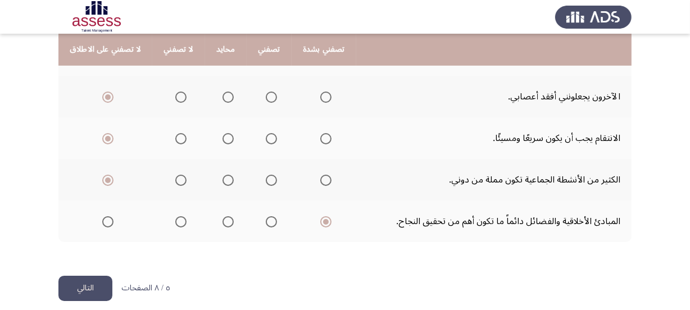
scroll to position [0, 0]
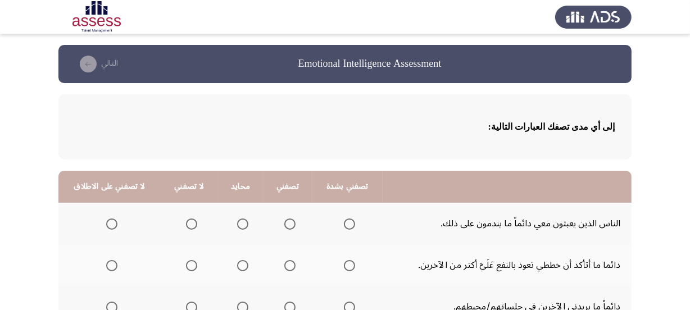
click at [117, 227] on th at bounding box center [109, 224] width 102 height 42
click at [116, 223] on th at bounding box center [109, 224] width 102 height 42
click at [113, 227] on span "Select an option" at bounding box center [111, 223] width 11 height 11
click at [113, 227] on input "Select an option" at bounding box center [111, 223] width 11 height 11
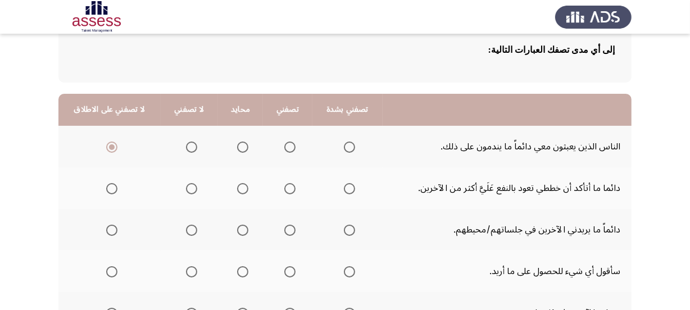
scroll to position [102, 0]
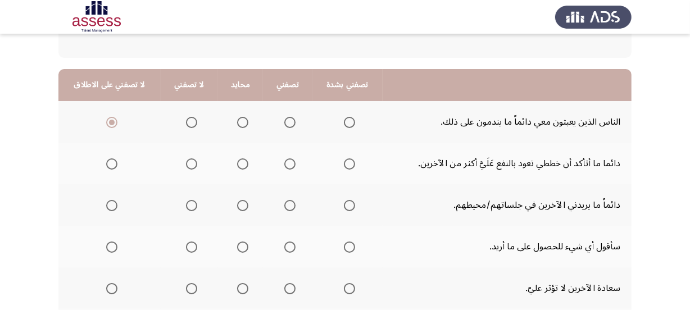
click at [181, 161] on label "Select an option" at bounding box center [189, 163] width 16 height 11
click at [186, 161] on input "Select an option" at bounding box center [191, 163] width 11 height 11
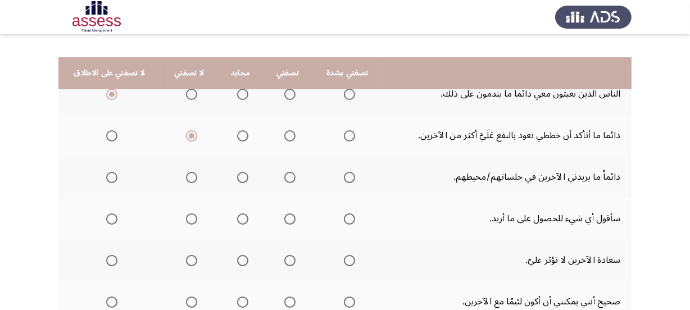
scroll to position [153, 0]
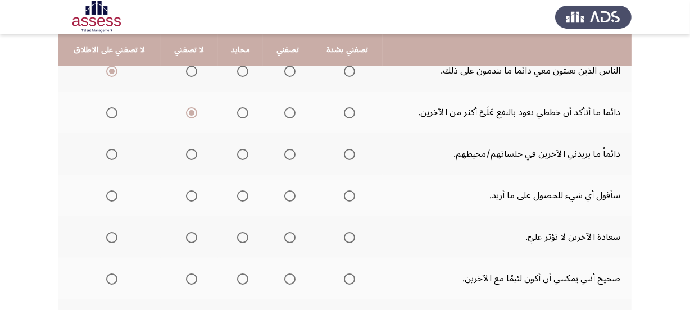
click at [189, 154] on span "Select an option" at bounding box center [191, 154] width 11 height 11
click at [189, 154] on input "Select an option" at bounding box center [191, 154] width 11 height 11
click at [239, 152] on span "Select an option" at bounding box center [242, 154] width 11 height 11
click at [239, 152] on input "Select an option" at bounding box center [242, 154] width 11 height 11
click at [106, 192] on span "Select an option" at bounding box center [111, 195] width 11 height 11
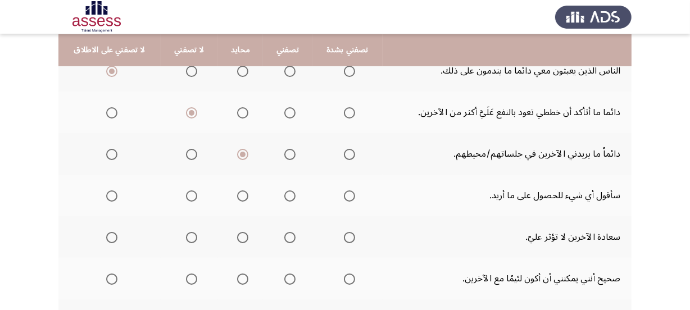
click at [106, 192] on input "Select an option" at bounding box center [111, 195] width 11 height 11
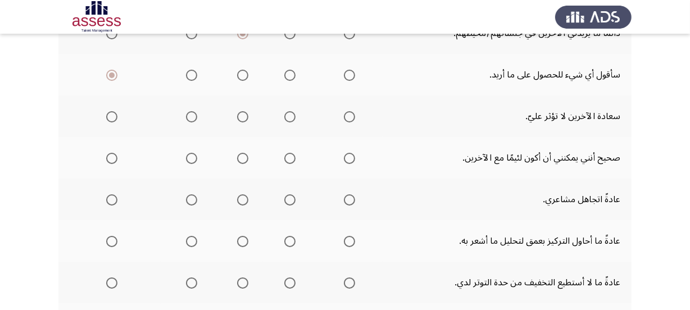
scroll to position [306, 0]
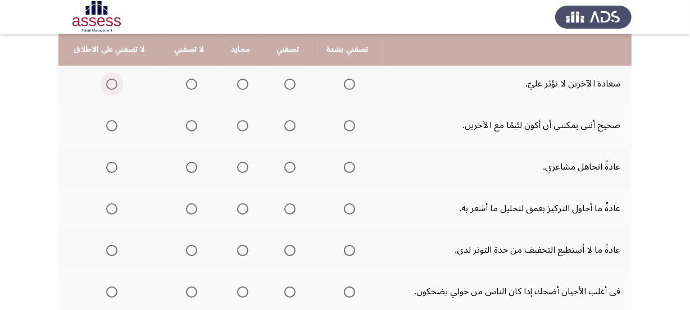
click at [114, 83] on span "Select an option" at bounding box center [111, 84] width 11 height 11
click at [114, 83] on input "Select an option" at bounding box center [111, 84] width 11 height 11
click at [112, 123] on span "Select an option" at bounding box center [111, 125] width 11 height 11
click at [112, 123] on input "Select an option" at bounding box center [111, 125] width 11 height 11
click at [113, 168] on span "Select an option" at bounding box center [111, 167] width 11 height 11
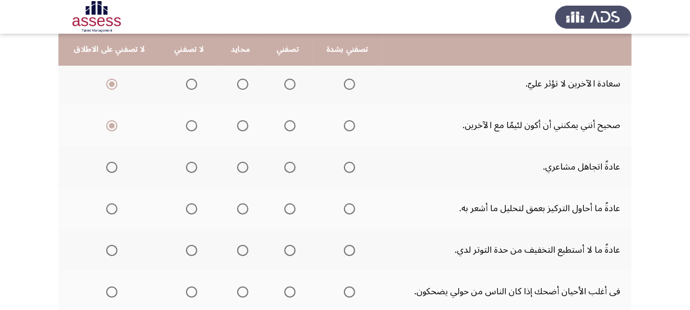
click at [113, 168] on input "Select an option" at bounding box center [111, 167] width 11 height 11
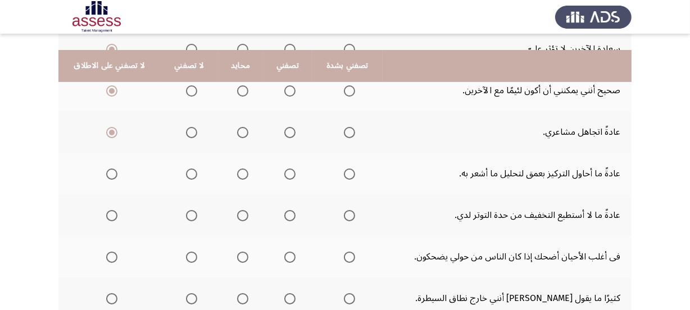
scroll to position [357, 0]
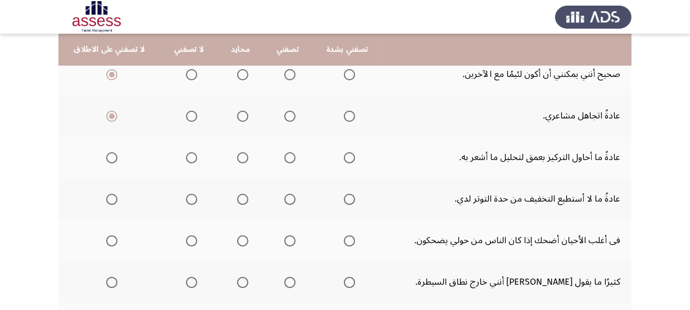
click at [345, 153] on span "Select an option" at bounding box center [349, 157] width 11 height 11
click at [345, 153] on input "Select an option" at bounding box center [349, 157] width 11 height 11
click at [343, 202] on mat-radio-group "Select an option" at bounding box center [347, 198] width 16 height 19
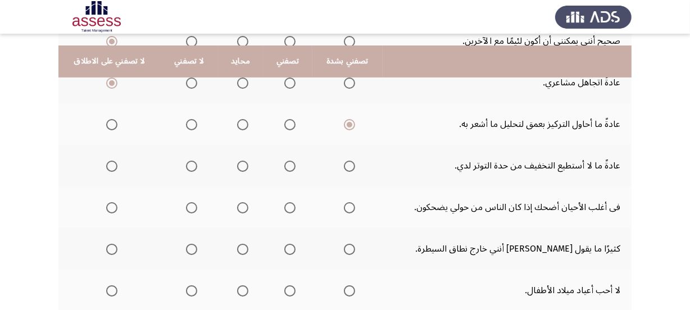
scroll to position [408, 0]
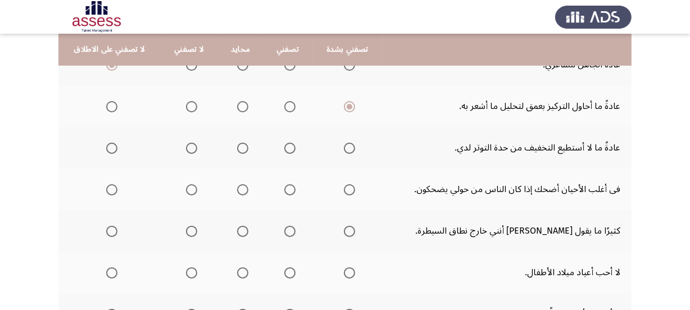
click at [344, 149] on span "Select an option" at bounding box center [349, 148] width 11 height 11
click at [344, 149] on input "Select an option" at bounding box center [349, 148] width 11 height 11
click at [107, 144] on span "Select an option" at bounding box center [111, 148] width 11 height 11
click at [107, 144] on input "Select an option" at bounding box center [111, 148] width 11 height 11
click at [344, 190] on span "Select an option" at bounding box center [349, 189] width 11 height 11
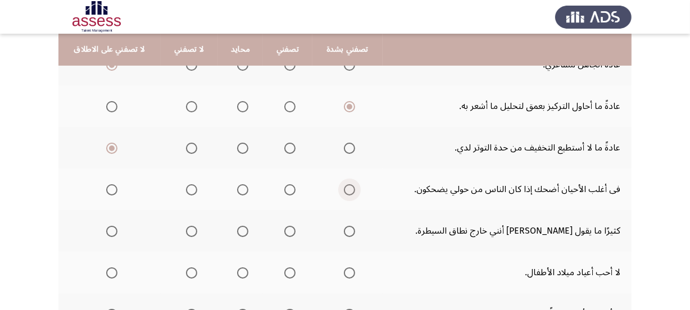
click at [344, 190] on input "Select an option" at bounding box center [349, 189] width 11 height 11
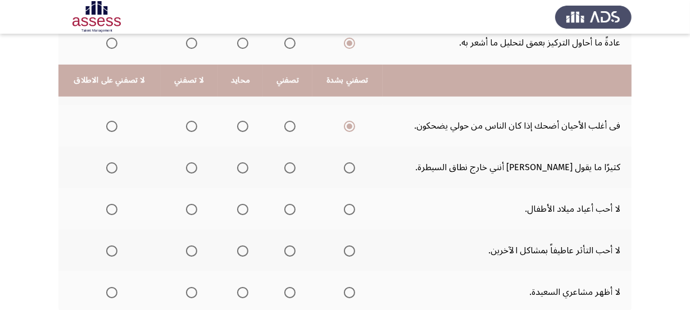
scroll to position [511, 0]
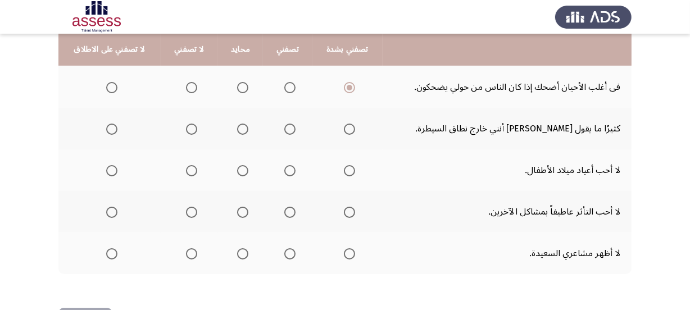
click at [111, 126] on span "Select an option" at bounding box center [111, 129] width 11 height 11
click at [111, 126] on input "Select an option" at bounding box center [111, 129] width 11 height 11
click at [113, 170] on span "Select an option" at bounding box center [111, 170] width 11 height 11
click at [113, 170] on input "Select an option" at bounding box center [111, 170] width 11 height 11
click at [107, 217] on mat-radio-group "Select an option" at bounding box center [110, 211] width 16 height 19
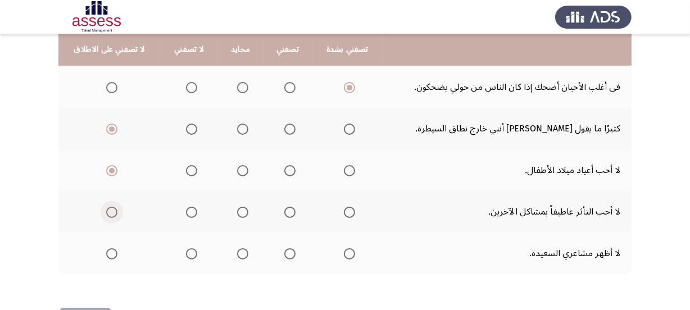
click at [108, 213] on span "Select an option" at bounding box center [111, 212] width 11 height 11
click at [108, 213] on input "Select an option" at bounding box center [111, 212] width 11 height 11
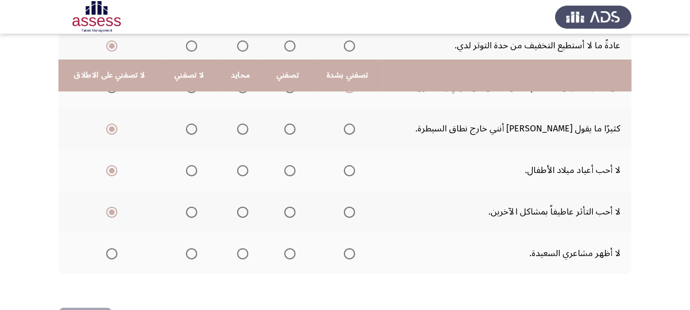
scroll to position [550, 0]
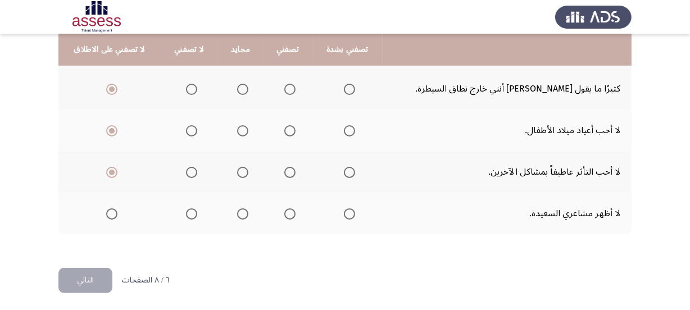
click at [109, 213] on span "Select an option" at bounding box center [111, 213] width 11 height 11
click at [109, 213] on input "Select an option" at bounding box center [111, 213] width 11 height 11
click at [96, 274] on button "التالي" at bounding box center [85, 280] width 54 height 25
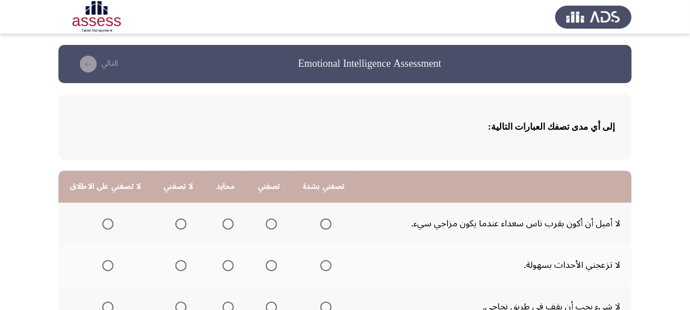
drag, startPoint x: 225, startPoint y: 220, endPoint x: 300, endPoint y: 209, distance: 76.1
click at [299, 209] on tr "لا أميل أن أكون بقرب ناس سعداء عندما يكون مزاجي سيء." at bounding box center [344, 224] width 573 height 42
drag, startPoint x: 319, startPoint y: 222, endPoint x: 39, endPoint y: 202, distance: 281.0
click at [103, 219] on span "Select an option" at bounding box center [107, 223] width 11 height 11
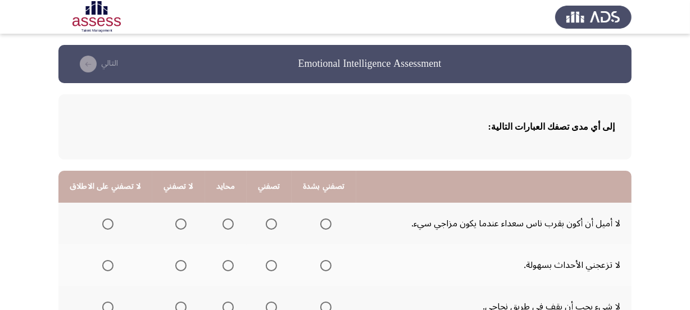
click at [103, 219] on input "Select an option" at bounding box center [107, 223] width 11 height 11
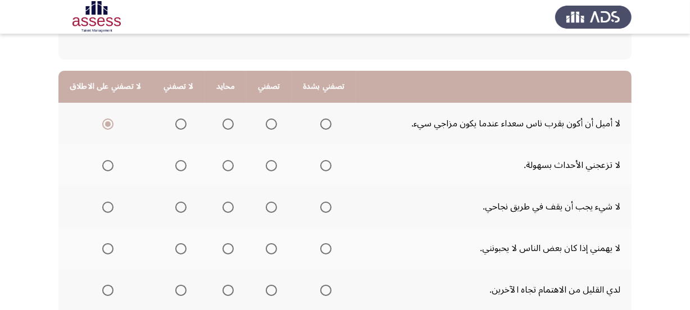
scroll to position [102, 0]
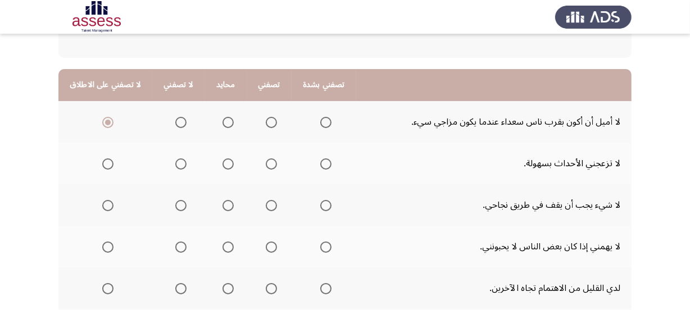
click at [274, 169] on th at bounding box center [269, 164] width 45 height 42
click at [222, 167] on span "Select an option" at bounding box center [227, 163] width 11 height 11
click at [222, 167] on input "Select an option" at bounding box center [227, 163] width 11 height 11
click at [322, 203] on span "Select an option" at bounding box center [325, 205] width 11 height 11
click at [322, 203] on input "Select an option" at bounding box center [325, 205] width 11 height 11
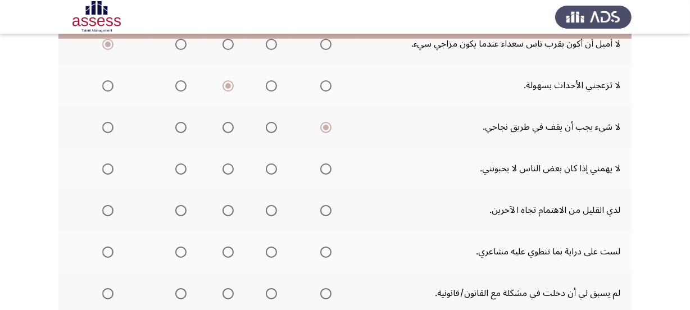
scroll to position [204, 0]
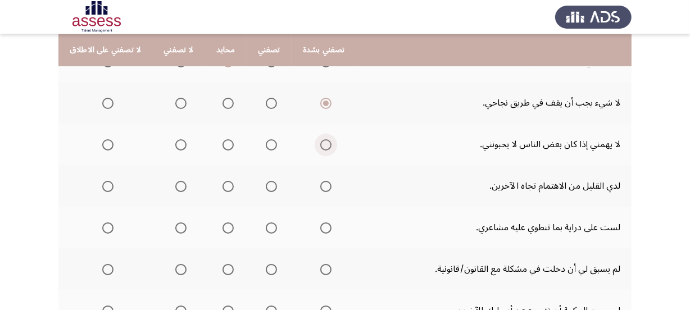
click at [320, 143] on span "Select an option" at bounding box center [325, 144] width 11 height 11
click at [320, 143] on input "Select an option" at bounding box center [325, 144] width 11 height 11
click at [320, 186] on span "Select an option" at bounding box center [325, 186] width 11 height 11
click at [320, 186] on input "Select an option" at bounding box center [325, 186] width 11 height 11
click at [320, 268] on span "Select an option" at bounding box center [325, 269] width 11 height 11
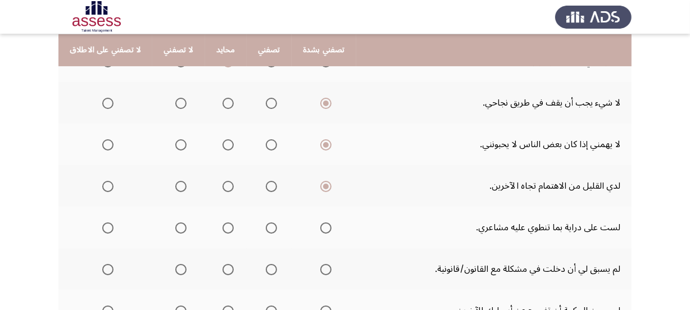
click at [320, 268] on input "Select an option" at bounding box center [325, 269] width 11 height 11
click at [171, 225] on label "Select an option" at bounding box center [179, 227] width 16 height 11
click at [175, 225] on input "Select an option" at bounding box center [180, 227] width 11 height 11
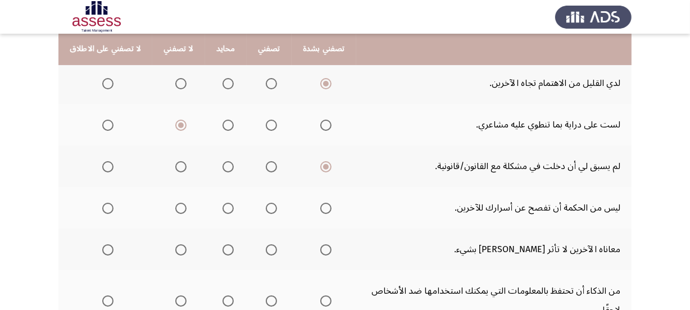
scroll to position [306, 0]
click at [320, 204] on span "Select an option" at bounding box center [325, 208] width 11 height 11
click at [320, 204] on input "Select an option" at bounding box center [325, 208] width 11 height 11
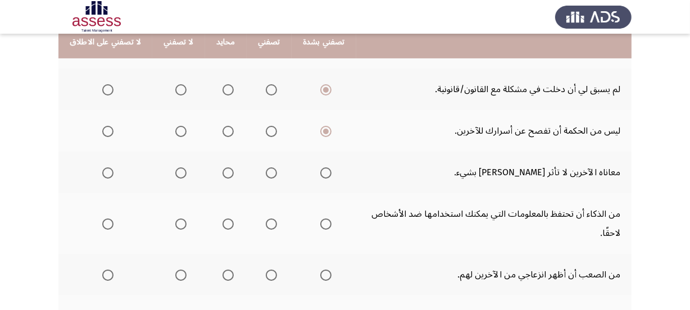
scroll to position [408, 0]
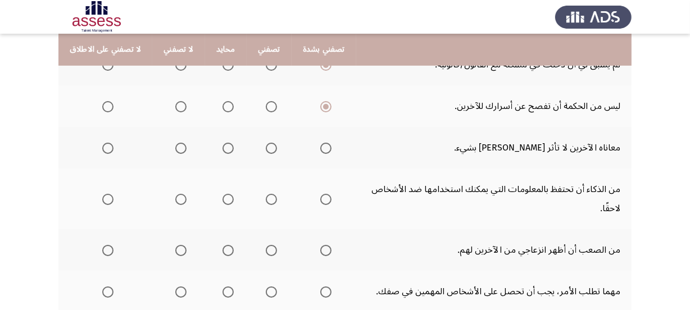
click at [107, 146] on span "Select an option" at bounding box center [107, 148] width 11 height 11
click at [107, 146] on input "Select an option" at bounding box center [107, 148] width 11 height 11
click at [116, 195] on th at bounding box center [105, 199] width 94 height 61
click at [107, 195] on span "Select an option" at bounding box center [107, 199] width 11 height 11
click at [107, 195] on input "Select an option" at bounding box center [107, 199] width 11 height 11
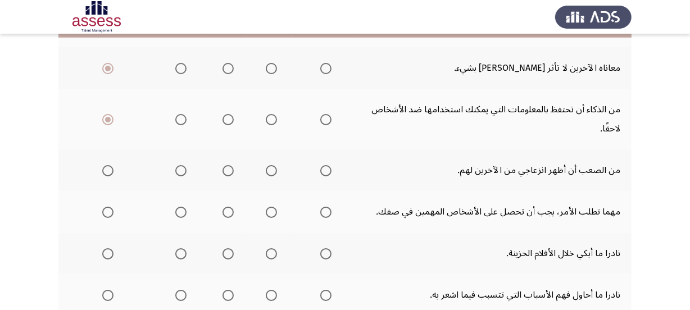
scroll to position [511, 0]
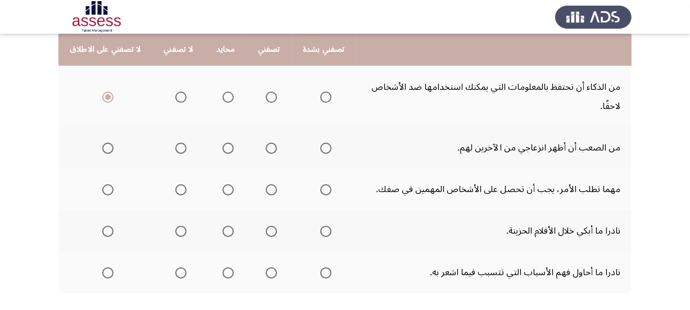
click at [105, 146] on span "Select an option" at bounding box center [107, 148] width 11 height 11
click at [105, 146] on input "Select an option" at bounding box center [107, 148] width 11 height 11
click at [320, 143] on span "Select an option" at bounding box center [325, 148] width 11 height 11
click at [320, 143] on input "Select an option" at bounding box center [325, 148] width 11 height 11
click at [218, 189] on label "Select an option" at bounding box center [226, 189] width 16 height 11
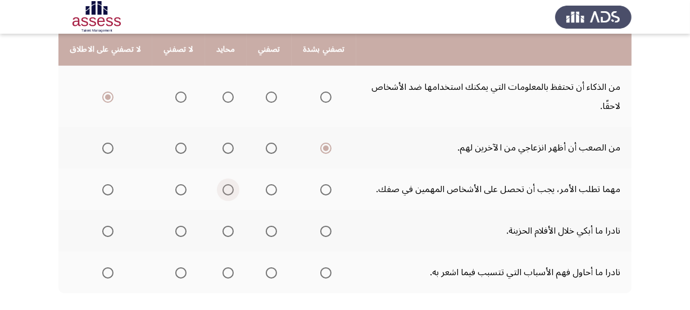
click at [222, 189] on input "Select an option" at bounding box center [227, 189] width 11 height 11
click at [222, 232] on span "Select an option" at bounding box center [227, 231] width 11 height 11
click at [222, 232] on input "Select an option" at bounding box center [227, 231] width 11 height 11
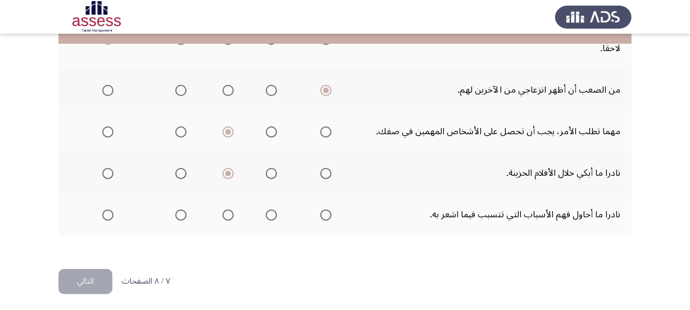
scroll to position [569, 0]
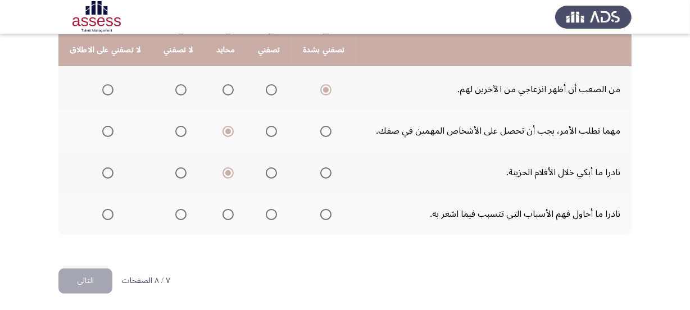
click at [320, 170] on span "Select an option" at bounding box center [325, 172] width 11 height 11
click at [320, 170] on input "Select an option" at bounding box center [325, 172] width 11 height 11
click at [320, 209] on span "Select an option" at bounding box center [325, 214] width 11 height 11
click at [320, 209] on input "Select an option" at bounding box center [325, 214] width 11 height 11
click at [84, 276] on button "التالي" at bounding box center [85, 280] width 54 height 25
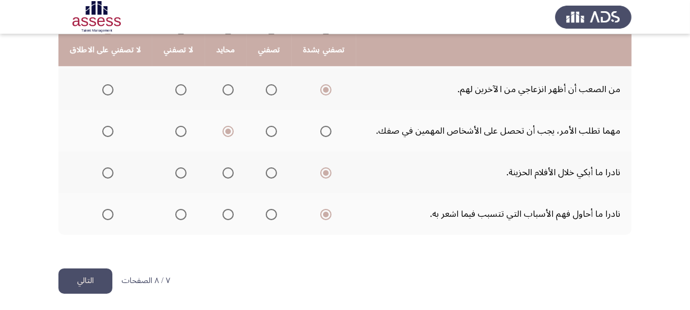
scroll to position [0, 0]
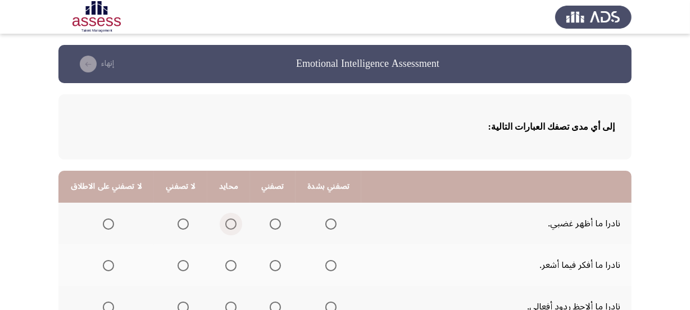
click at [228, 225] on span "Select an option" at bounding box center [230, 223] width 11 height 11
click at [228, 225] on input "Select an option" at bounding box center [230, 223] width 11 height 11
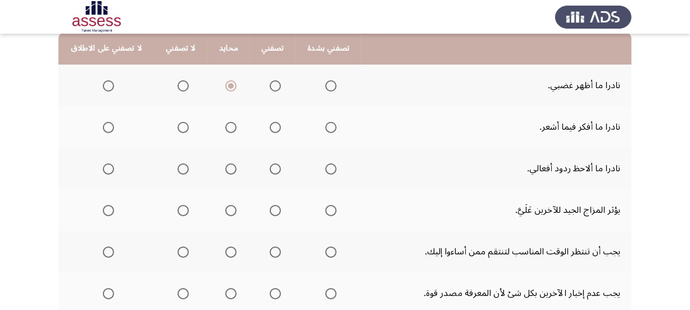
scroll to position [153, 0]
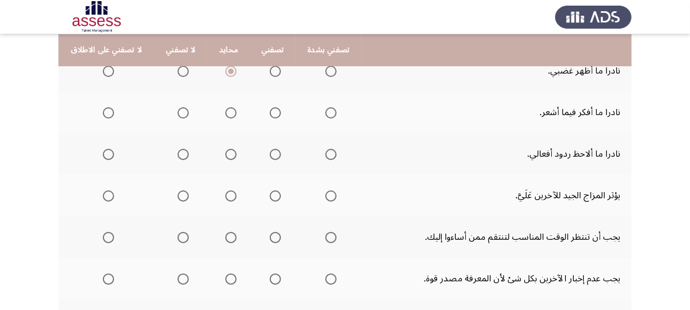
click at [332, 106] on th at bounding box center [328, 113] width 66 height 42
click at [331, 112] on span "Select an option" at bounding box center [330, 112] width 11 height 11
click at [331, 112] on input "Select an option" at bounding box center [330, 112] width 11 height 11
click at [103, 152] on span "Select an option" at bounding box center [108, 154] width 11 height 11
click at [103, 152] on input "Select an option" at bounding box center [108, 154] width 11 height 11
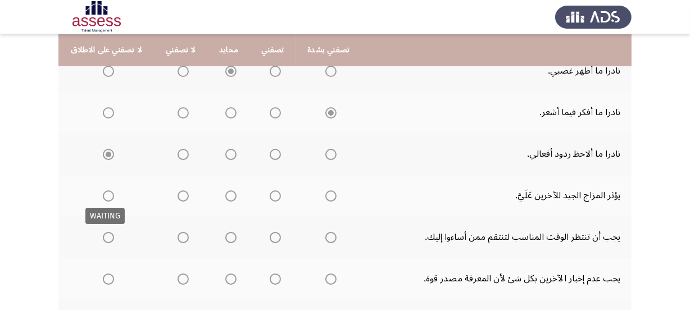
click at [107, 190] on span "Select an option" at bounding box center [108, 195] width 11 height 11
click at [110, 197] on span "Select an option" at bounding box center [108, 195] width 11 height 11
click at [108, 195] on span "Select an option" at bounding box center [108, 195] width 11 height 11
click at [108, 195] on input "Select an option" at bounding box center [108, 195] width 11 height 11
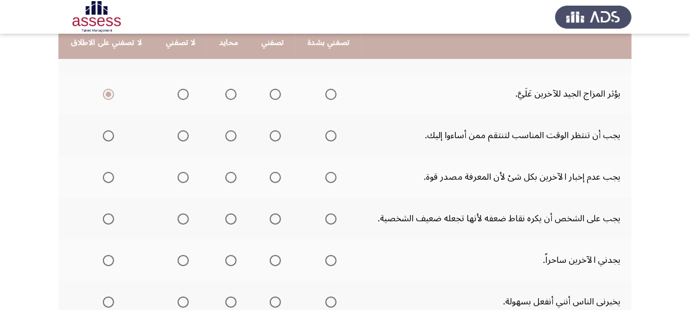
scroll to position [255, 0]
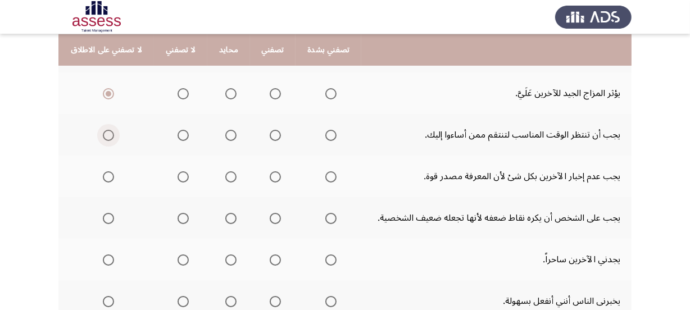
click at [98, 134] on label "Select an option" at bounding box center [106, 135] width 16 height 11
click at [103, 134] on input "Select an option" at bounding box center [108, 135] width 11 height 11
click at [110, 176] on span "Select an option" at bounding box center [108, 176] width 11 height 11
click at [110, 176] on input "Select an option" at bounding box center [108, 176] width 11 height 11
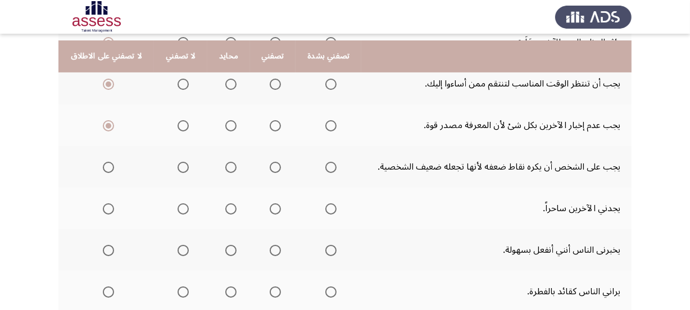
scroll to position [357, 0]
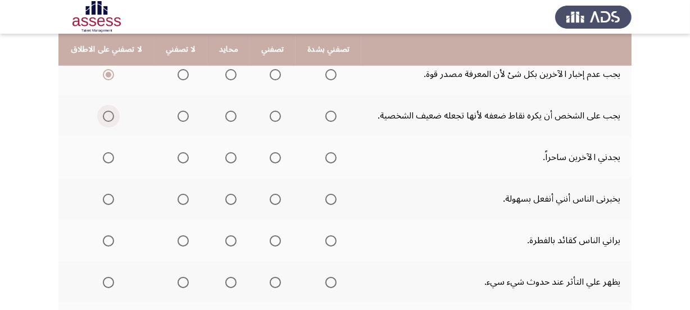
click at [105, 114] on span "Select an option" at bounding box center [108, 116] width 11 height 11
click at [105, 114] on input "Select an option" at bounding box center [108, 116] width 11 height 11
click at [216, 155] on th at bounding box center [228, 157] width 42 height 42
click at [221, 154] on label "Select an option" at bounding box center [229, 157] width 16 height 11
click at [225, 154] on input "Select an option" at bounding box center [230, 157] width 11 height 11
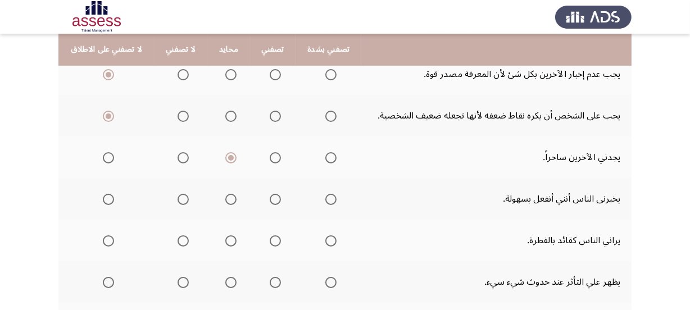
click at [107, 198] on span "Select an option" at bounding box center [108, 199] width 11 height 11
click at [107, 198] on input "Select an option" at bounding box center [108, 199] width 11 height 11
click at [326, 236] on span "Select an option" at bounding box center [330, 240] width 11 height 11
click at [326, 236] on input "Select an option" at bounding box center [330, 240] width 11 height 11
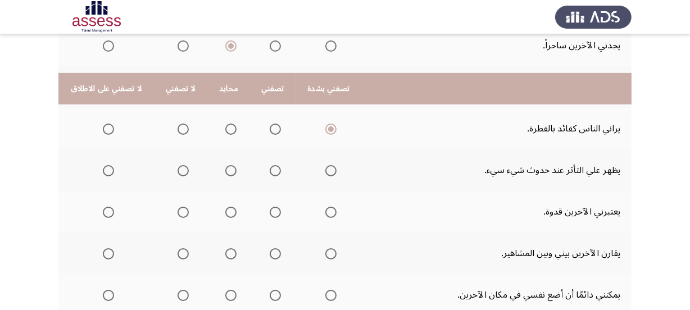
scroll to position [511, 0]
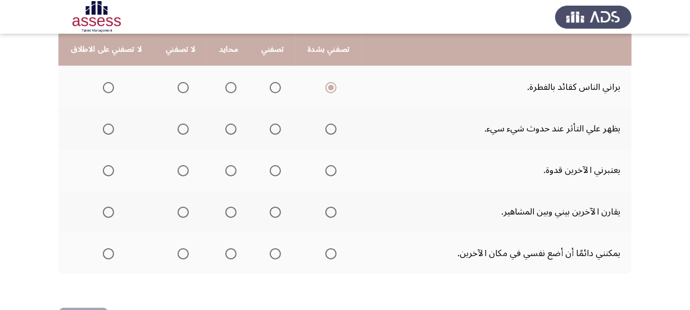
click at [216, 123] on th at bounding box center [228, 129] width 42 height 42
click at [225, 126] on span "Select an option" at bounding box center [230, 129] width 11 height 11
click at [225, 126] on input "Select an option" at bounding box center [230, 129] width 11 height 11
click at [227, 168] on span "Select an option" at bounding box center [230, 170] width 11 height 11
click at [227, 168] on input "Select an option" at bounding box center [230, 170] width 11 height 11
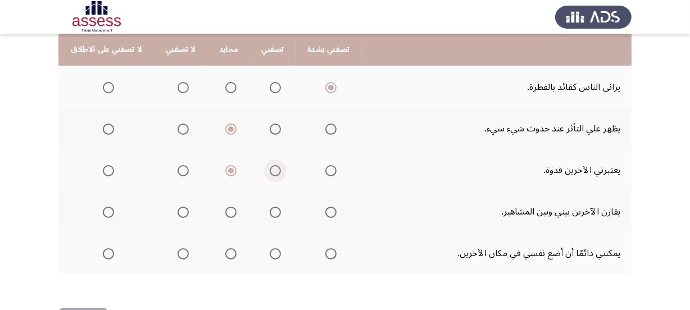
click at [270, 169] on span "Select an option" at bounding box center [275, 170] width 11 height 11
click at [270, 169] on input "Select an option" at bounding box center [275, 170] width 11 height 11
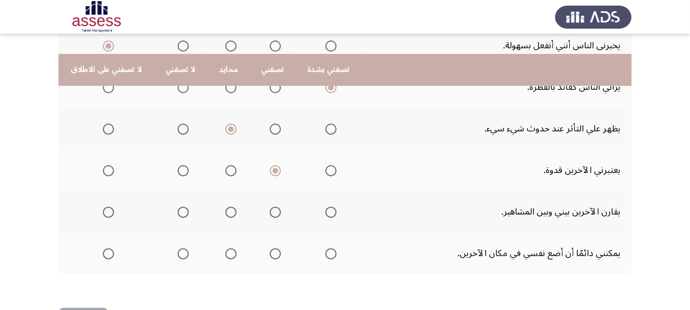
scroll to position [550, 0]
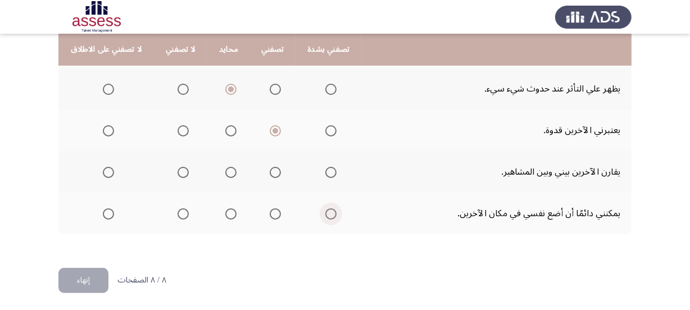
click at [325, 208] on span "Select an option" at bounding box center [330, 213] width 11 height 11
click at [325, 208] on input "Select an option" at bounding box center [330, 213] width 11 height 11
click at [321, 174] on label "Select an option" at bounding box center [329, 172] width 16 height 11
click at [325, 174] on input "Select an option" at bounding box center [330, 172] width 11 height 11
click at [92, 274] on button "إنهاء" at bounding box center [83, 280] width 50 height 25
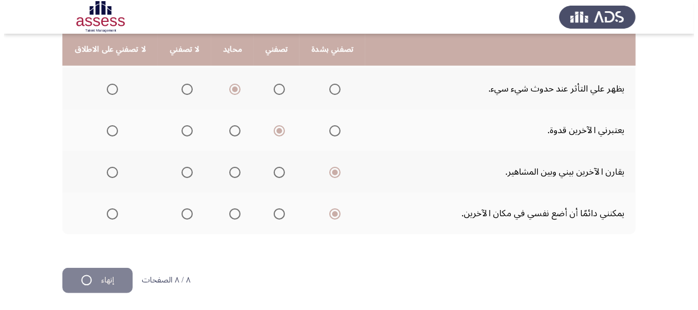
scroll to position [0, 0]
